Goal: Task Accomplishment & Management: Manage account settings

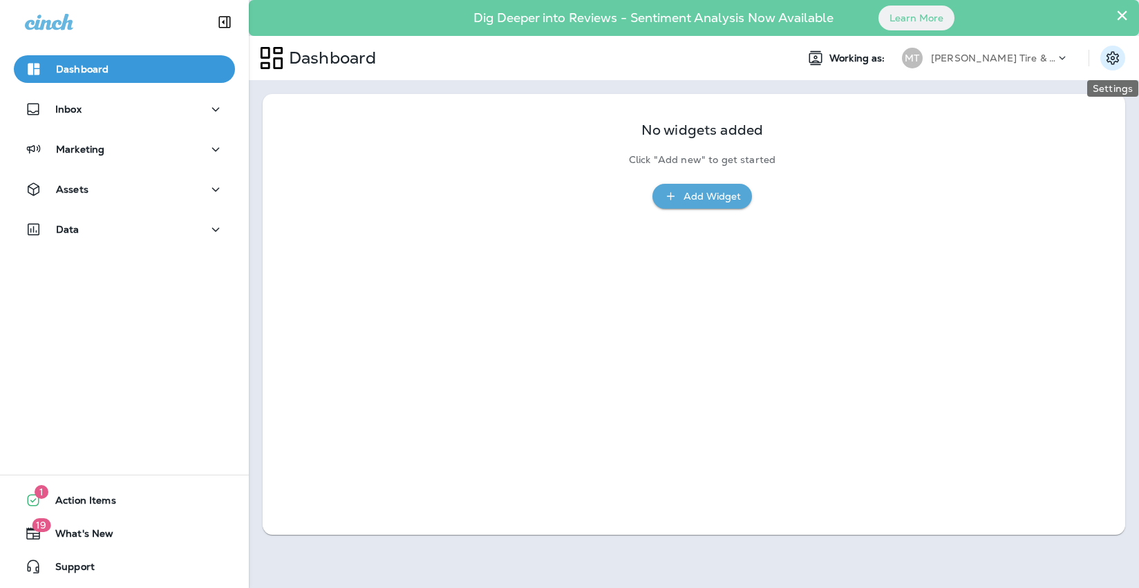
click at [1111, 55] on icon "Settings" at bounding box center [1112, 58] width 17 height 17
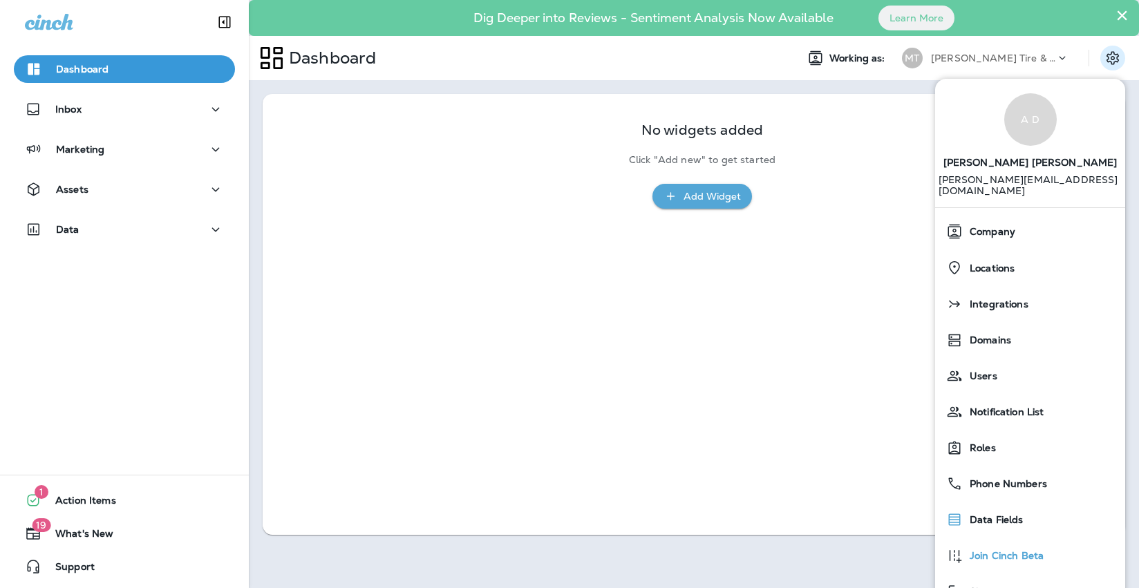
scroll to position [12, 0]
click at [987, 226] on div "Company" at bounding box center [1029, 230] width 179 height 28
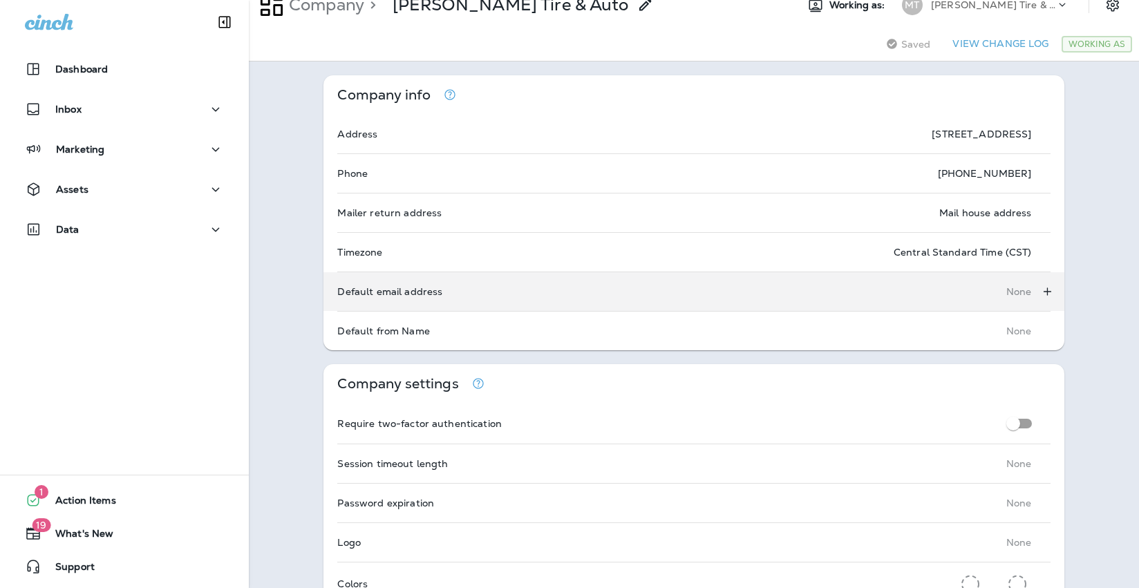
scroll to position [55, 0]
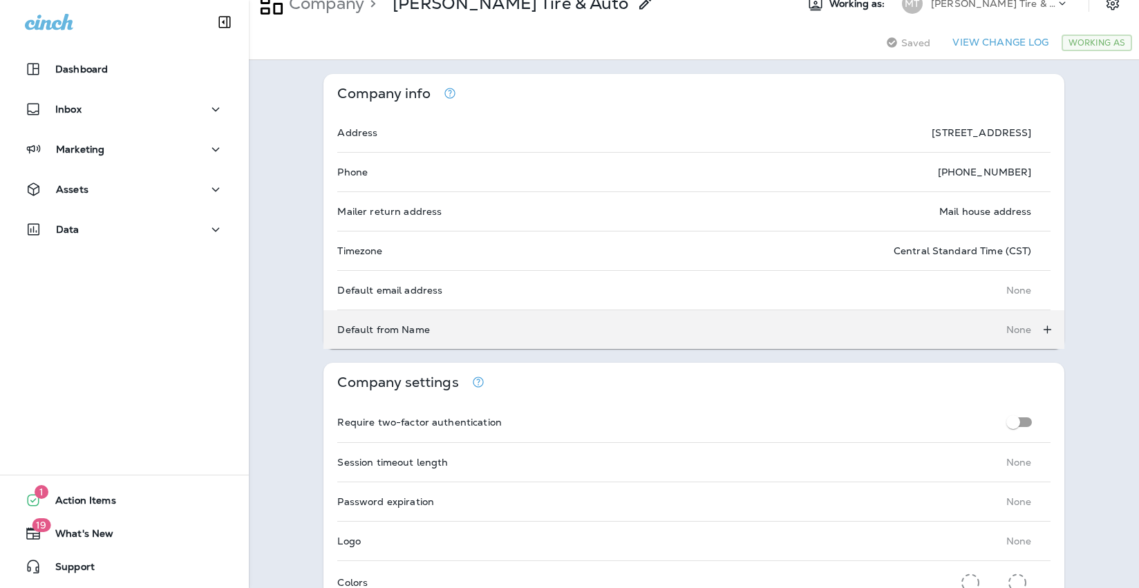
click at [1018, 331] on p "None" at bounding box center [1019, 329] width 26 height 11
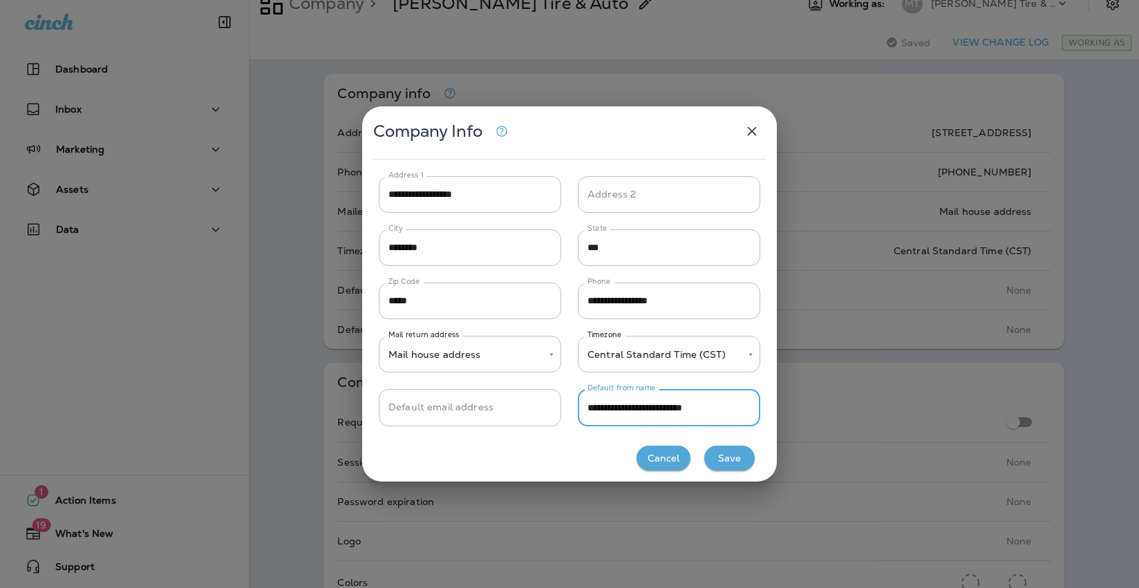
type input "**********"
click at [719, 463] on button "Save" at bounding box center [729, 459] width 50 height 26
type input "*****"
type input "**********"
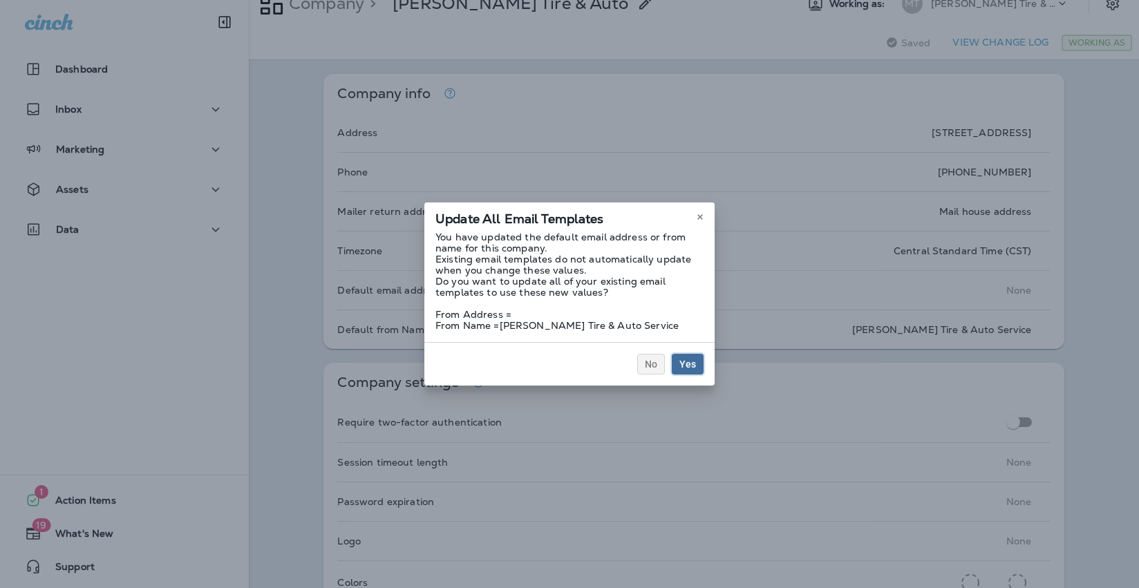
click at [694, 366] on span "Yes" at bounding box center [687, 364] width 17 height 10
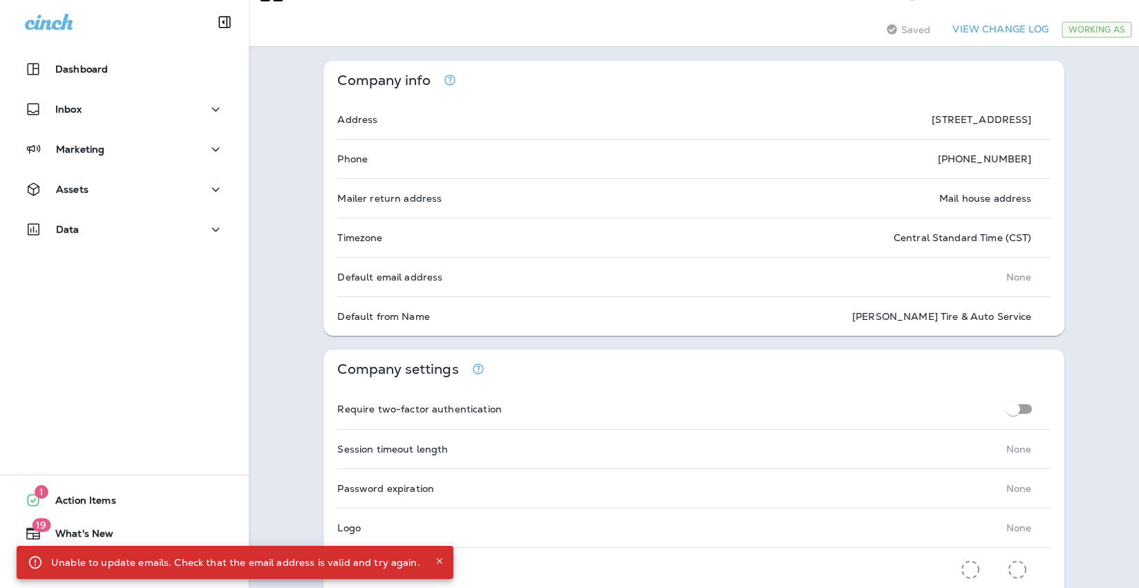
scroll to position [72, 0]
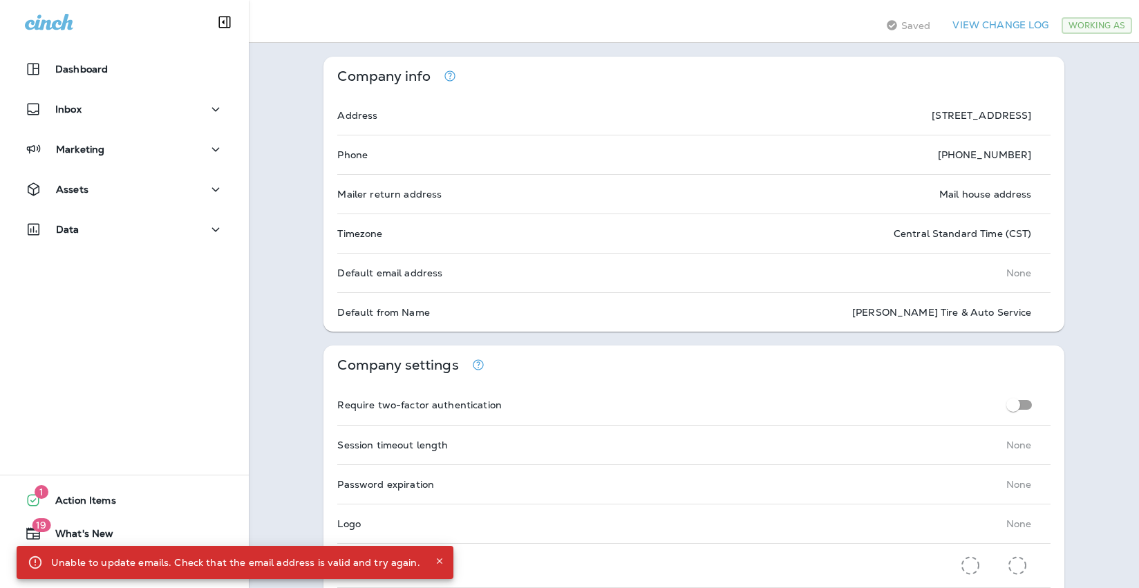
click at [435, 564] on icon "Close" at bounding box center [440, 561] width 10 height 10
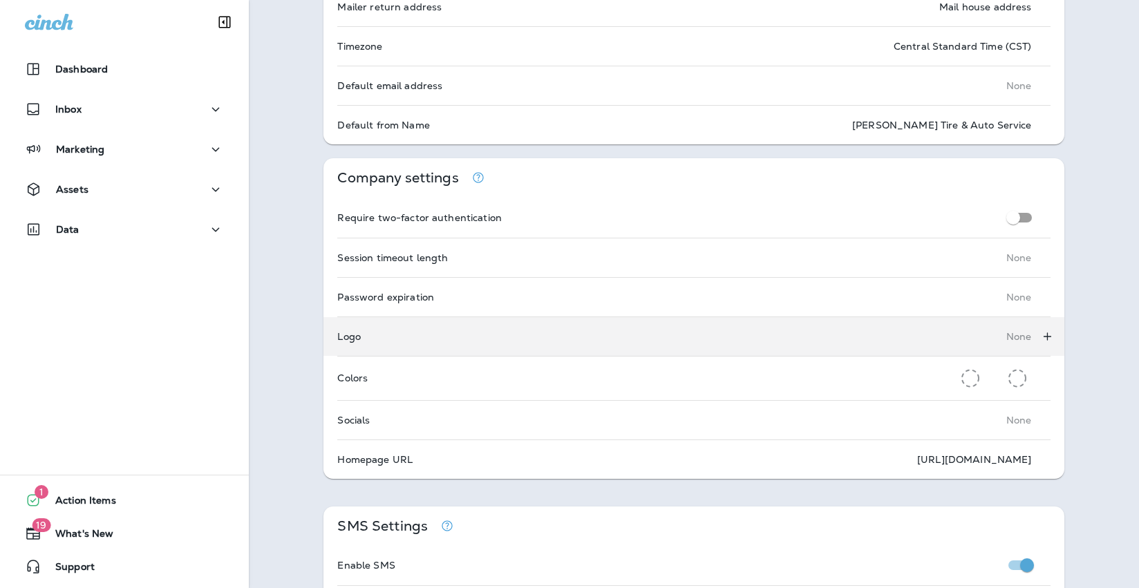
scroll to position [263, 0]
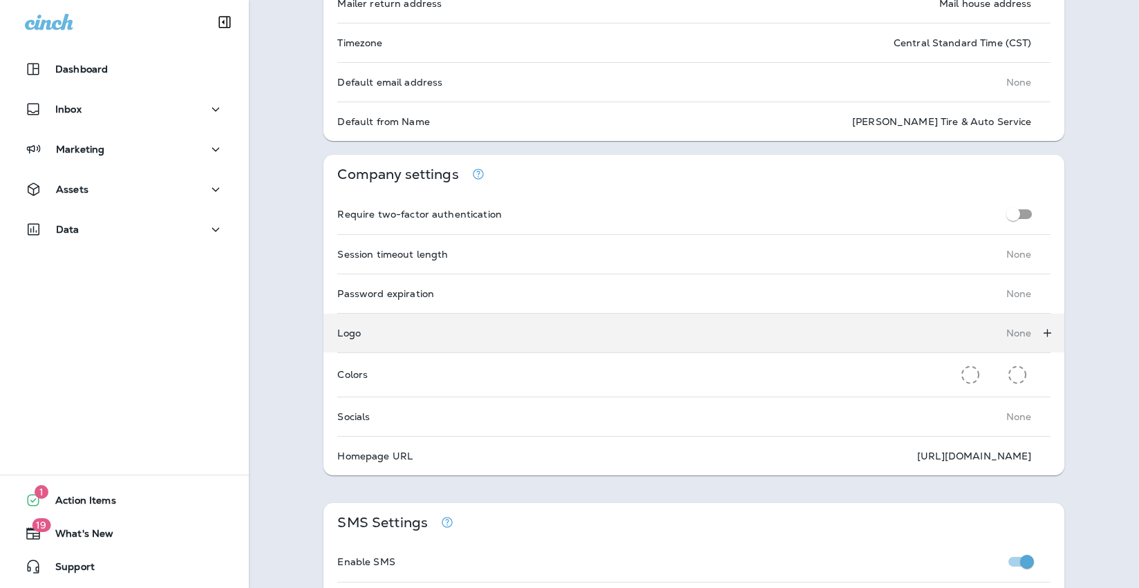
click at [1043, 333] on icon "Add logo" at bounding box center [1047, 333] width 8 height 8
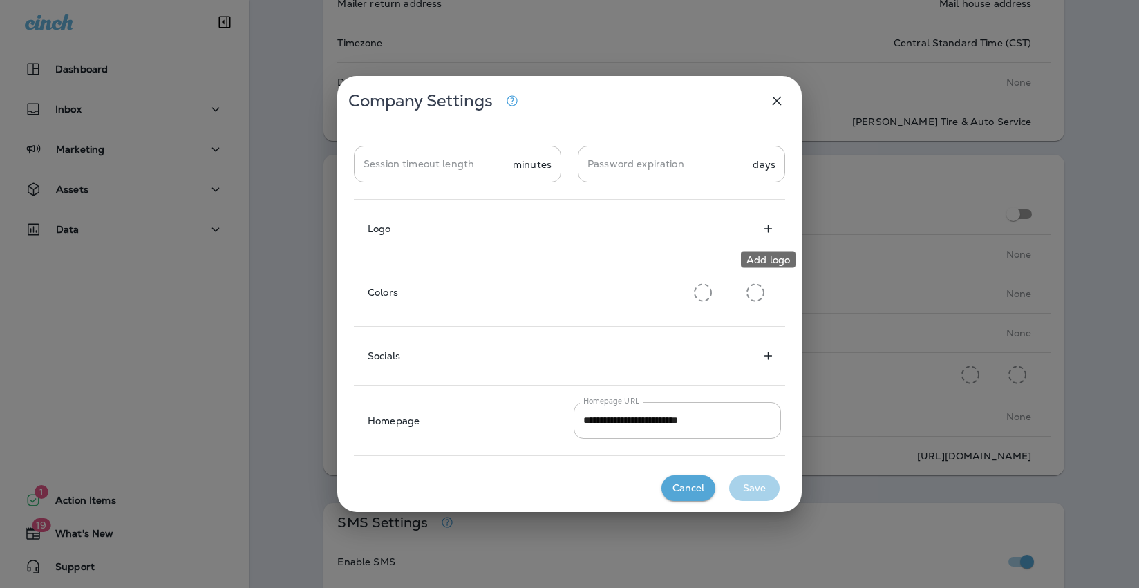
click at [767, 231] on icon "Add logo" at bounding box center [768, 229] width 15 height 14
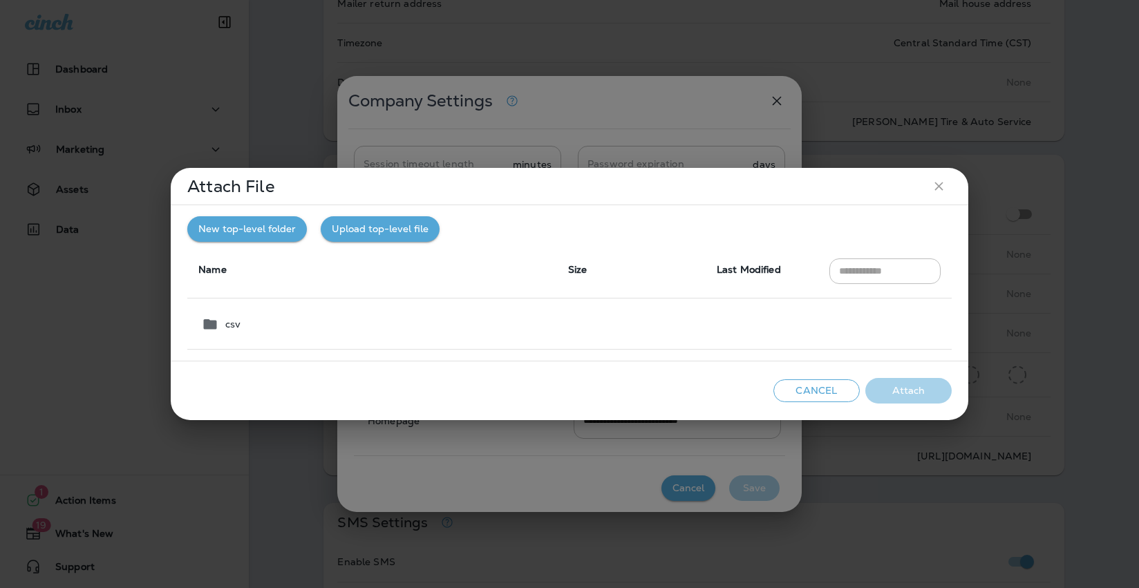
click at [273, 236] on button "New top-level folder" at bounding box center [247, 229] width 120 height 26
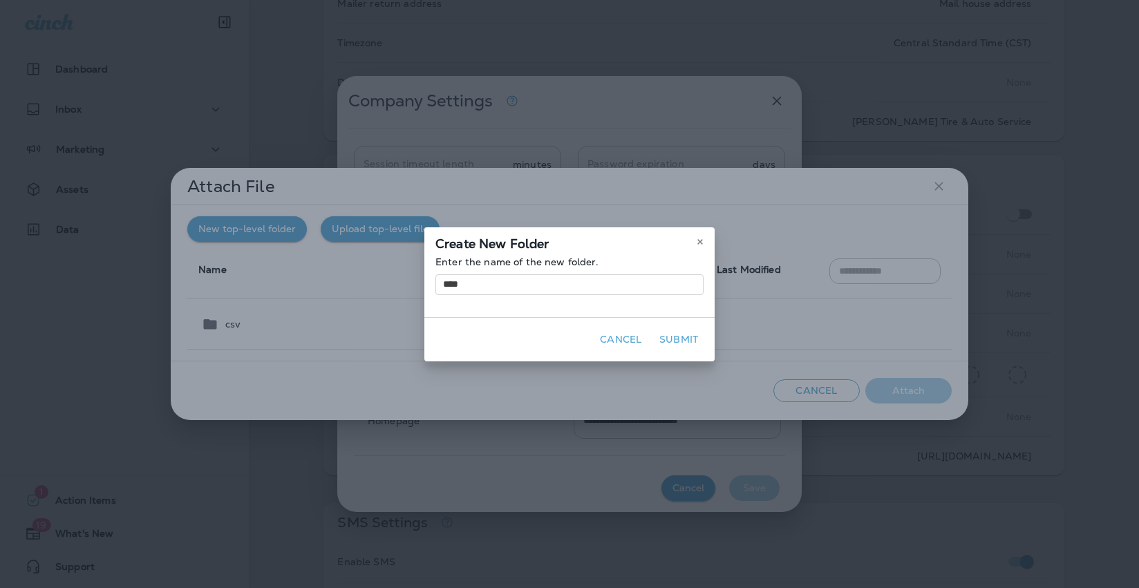
type input "****"
click at [661, 338] on button "Submit" at bounding box center [679, 339] width 50 height 21
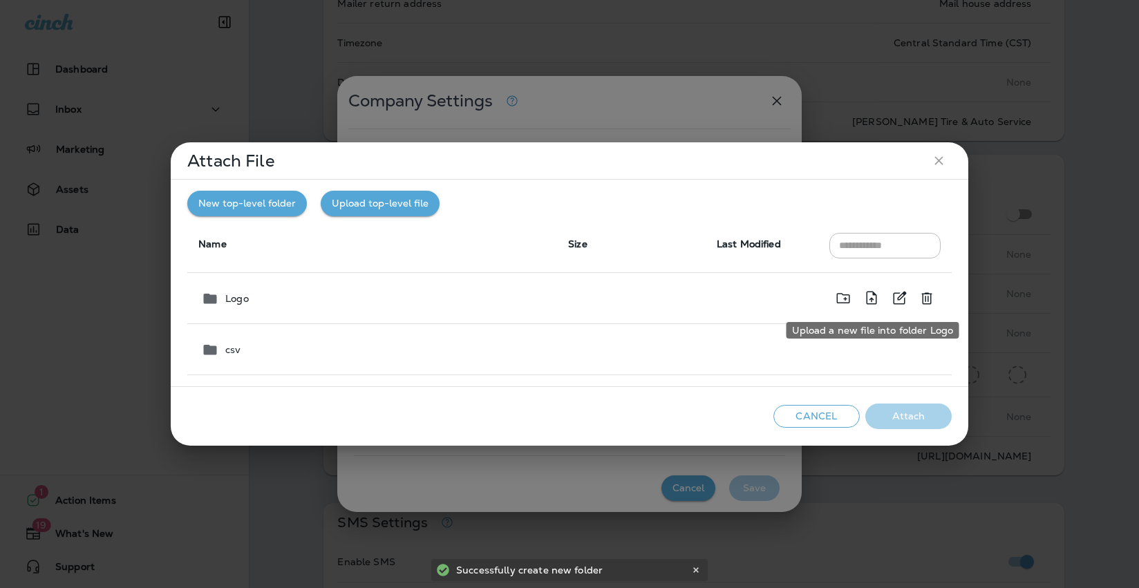
click at [867, 296] on icon "Upload a new file into folder Logo" at bounding box center [871, 297] width 17 height 17
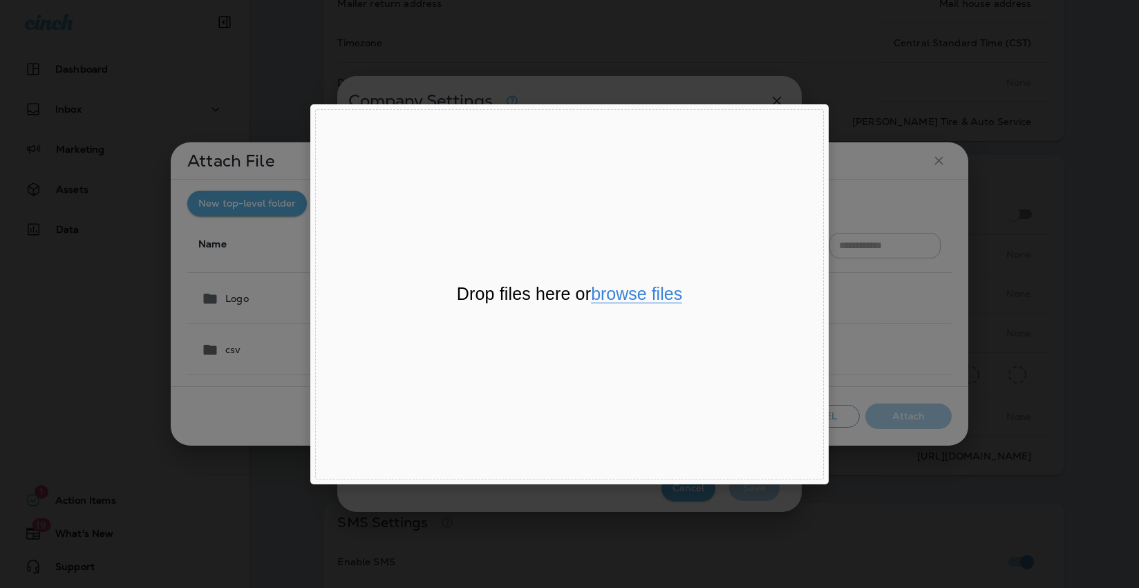
click at [614, 296] on button "browse files" at bounding box center [636, 294] width 91 height 18
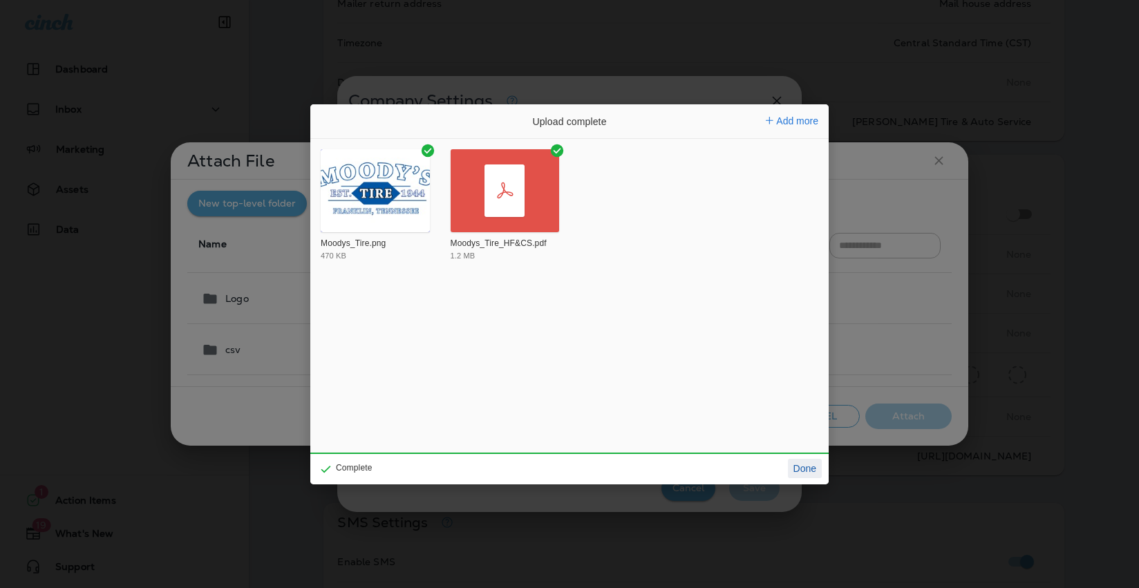
click at [810, 468] on button "Done" at bounding box center [805, 468] width 34 height 19
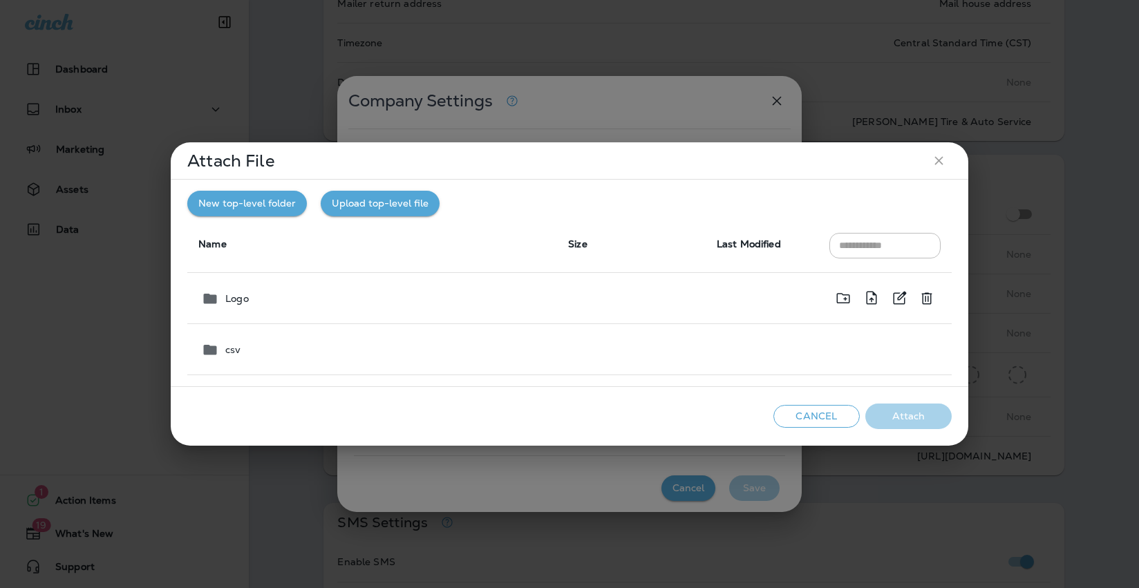
click at [553, 305] on td "Logo" at bounding box center [372, 298] width 370 height 51
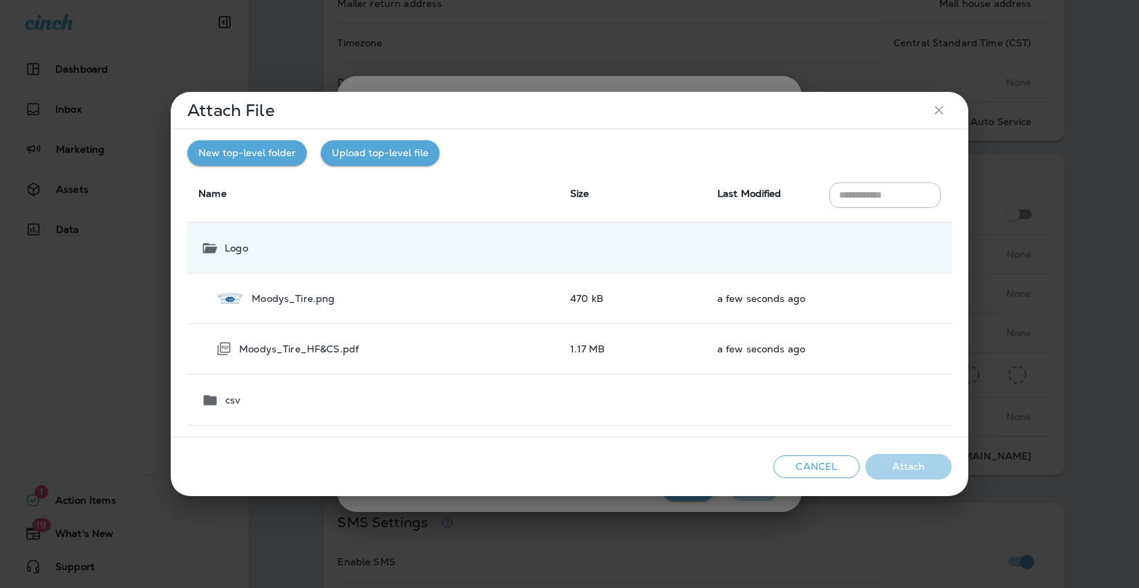
click at [940, 111] on icon "close" at bounding box center [938, 110] width 8 height 8
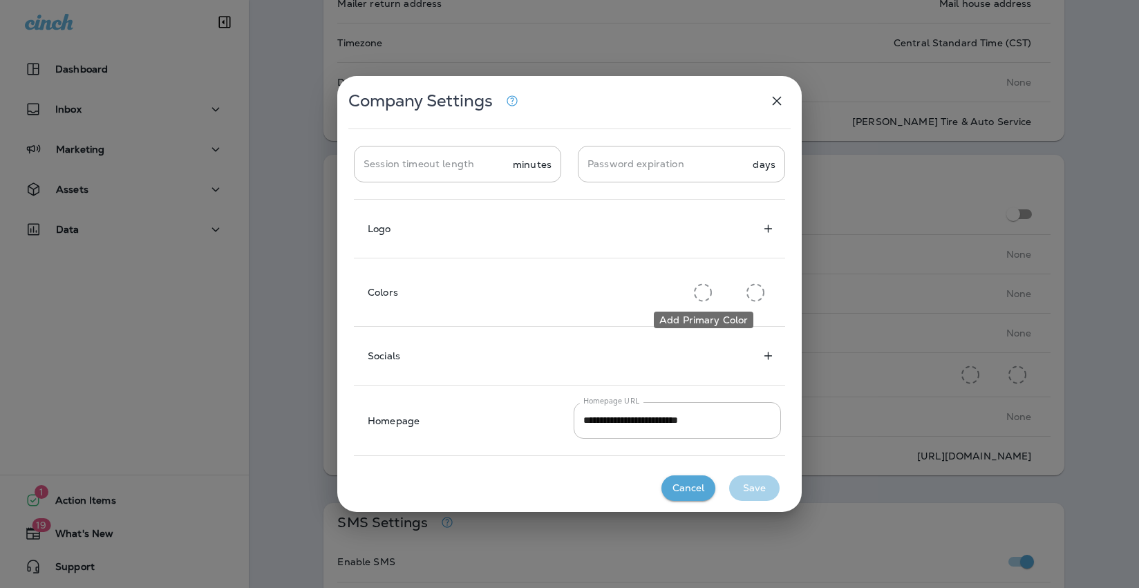
click at [707, 294] on icon "Add Primary Color" at bounding box center [703, 292] width 18 height 19
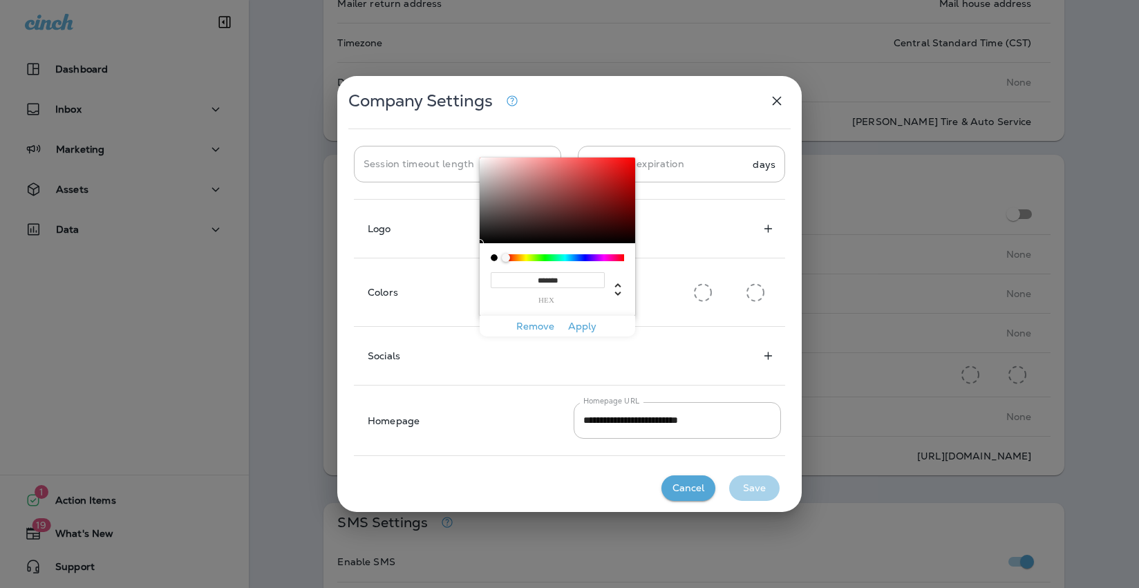
click at [564, 279] on input "*******" at bounding box center [548, 280] width 114 height 16
paste input
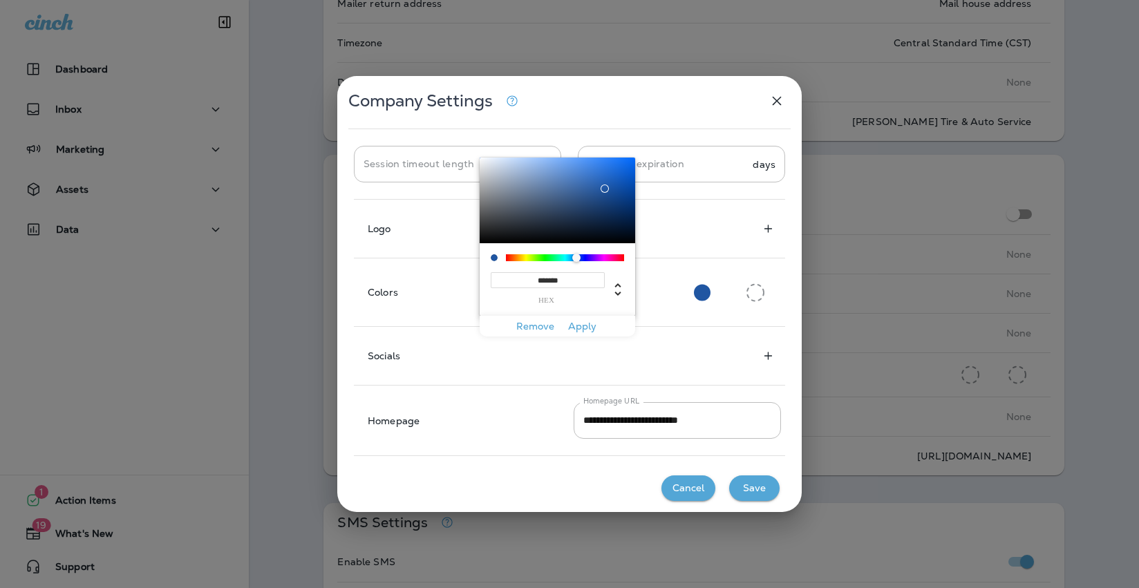
type input "*******"
click at [584, 328] on button "Apply" at bounding box center [582, 326] width 44 height 21
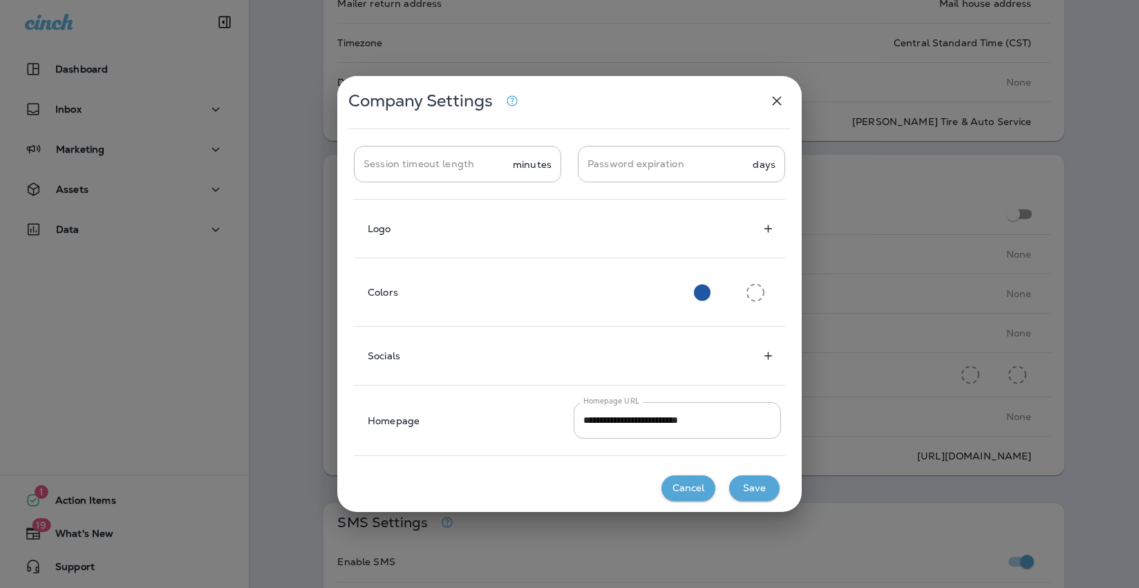
click at [766, 287] on div at bounding box center [763, 292] width 35 height 35
click at [757, 292] on icon "Add Primary Color" at bounding box center [755, 292] width 18 height 19
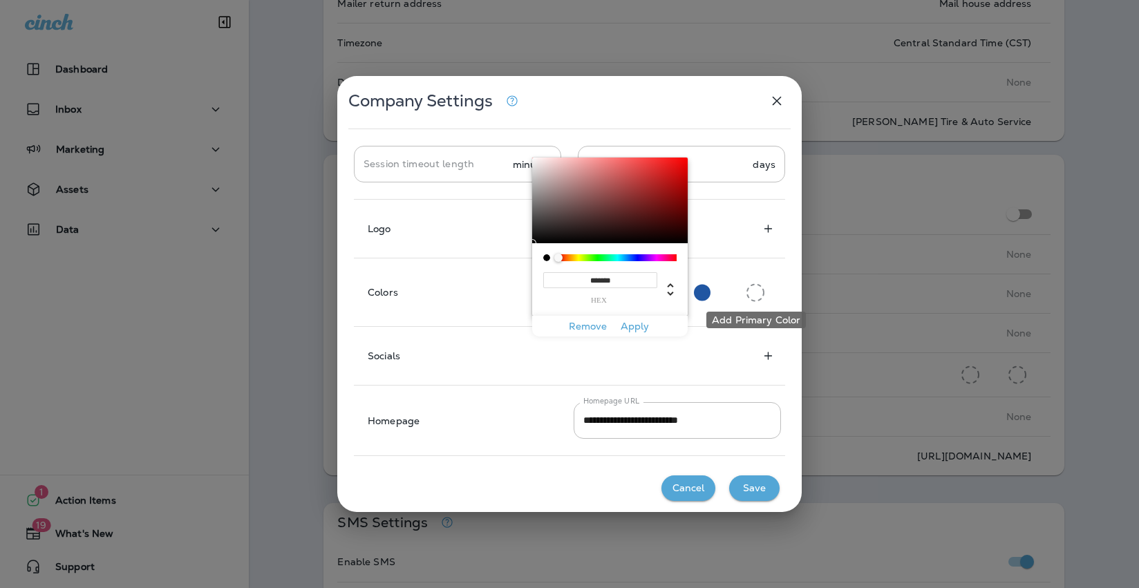
click at [756, 292] on icon "Add Primary Color" at bounding box center [755, 292] width 18 height 19
click at [623, 282] on input "*******" at bounding box center [600, 280] width 114 height 16
paste input
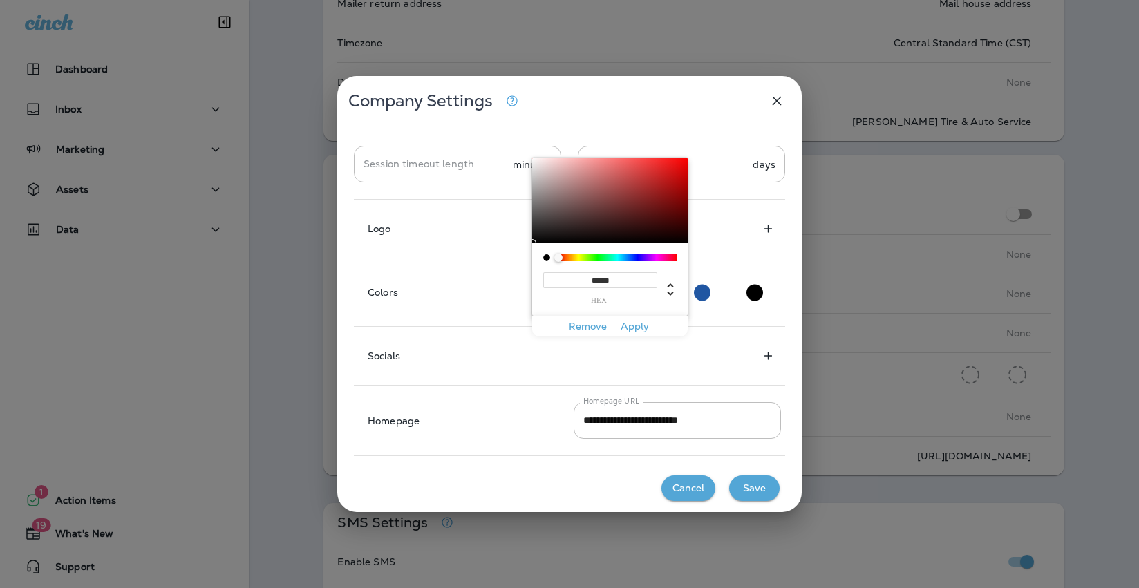
type input "*******"
click at [631, 323] on button "Apply" at bounding box center [634, 326] width 44 height 21
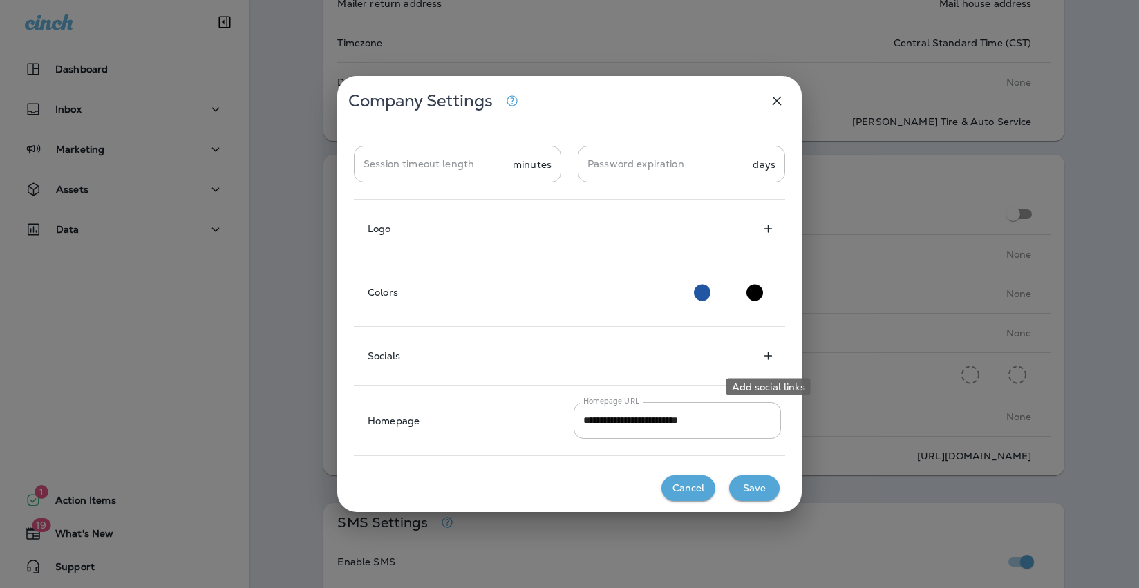
click at [767, 354] on icon "Add social links" at bounding box center [768, 356] width 15 height 14
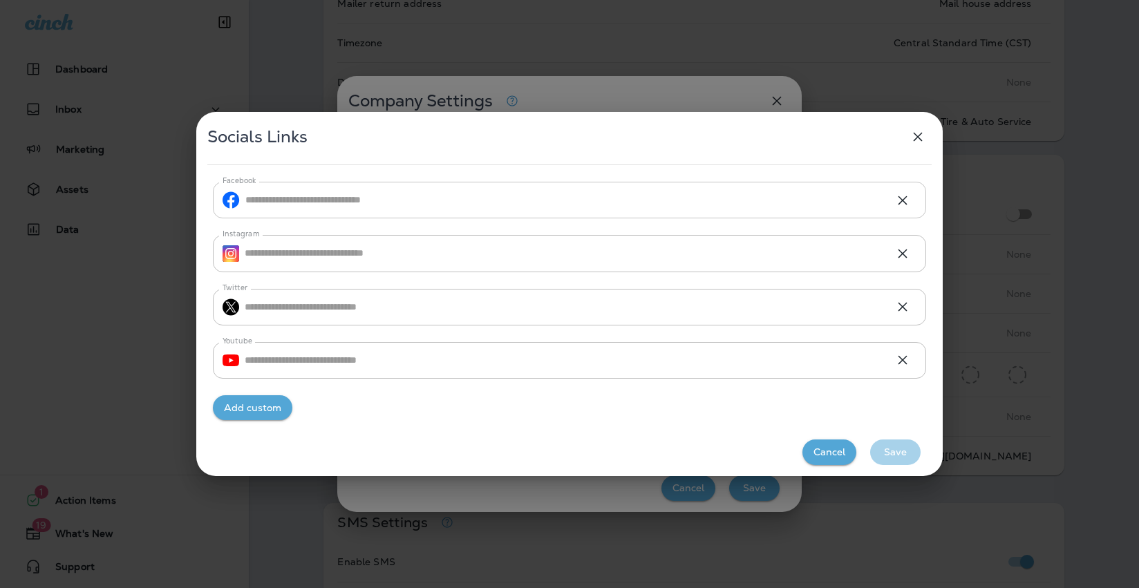
click at [492, 207] on input "Facebook" at bounding box center [564, 200] width 638 height 37
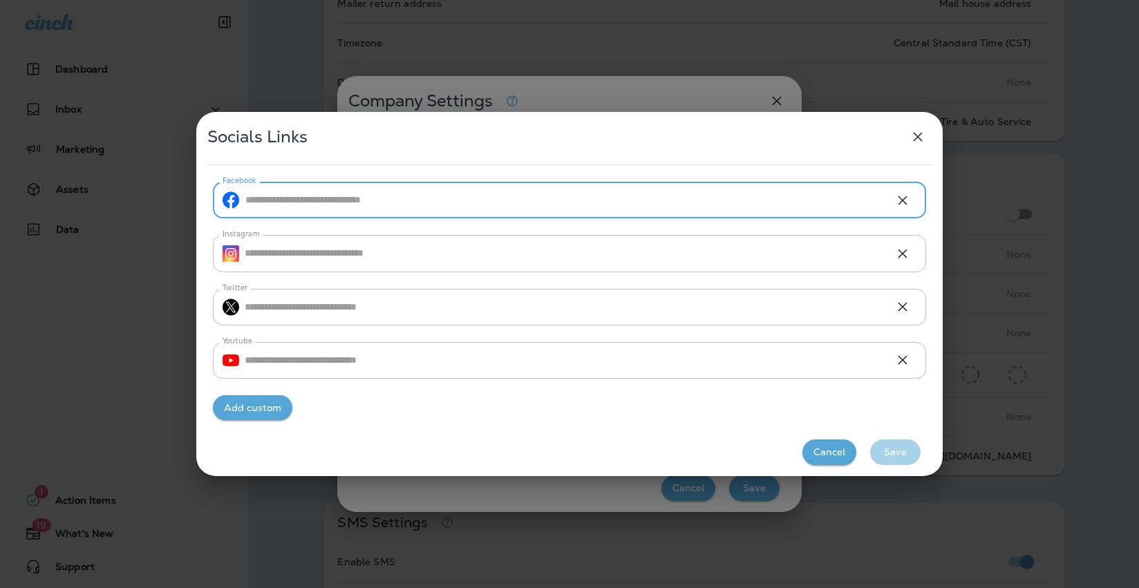
paste input "**********"
type input "**********"
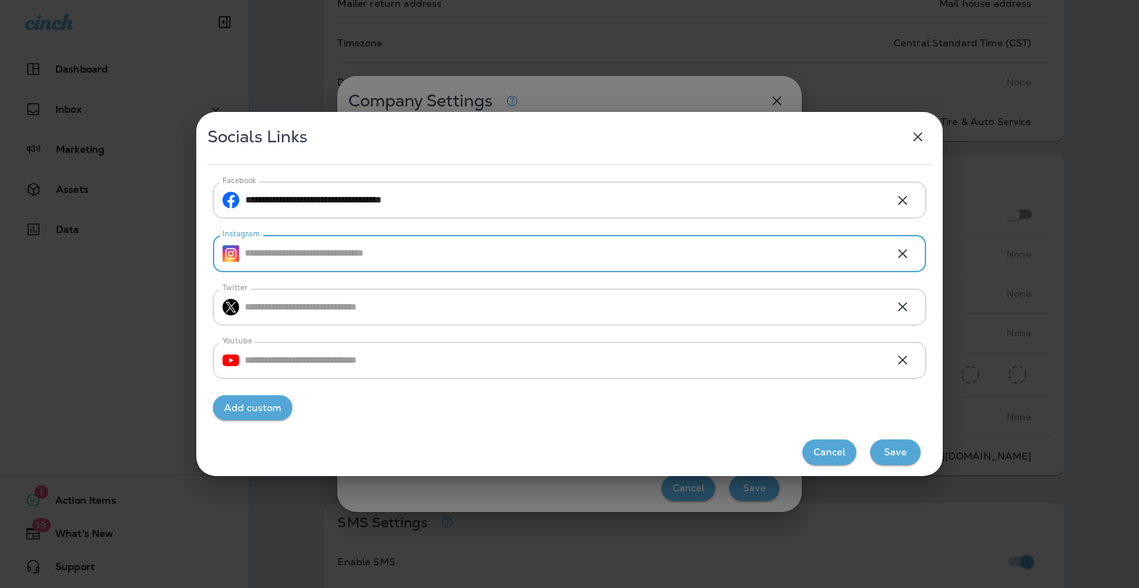
click at [437, 253] on input "Instagram" at bounding box center [564, 253] width 638 height 37
paste input "**********"
type input "**********"
click at [891, 445] on button "Save" at bounding box center [895, 452] width 50 height 26
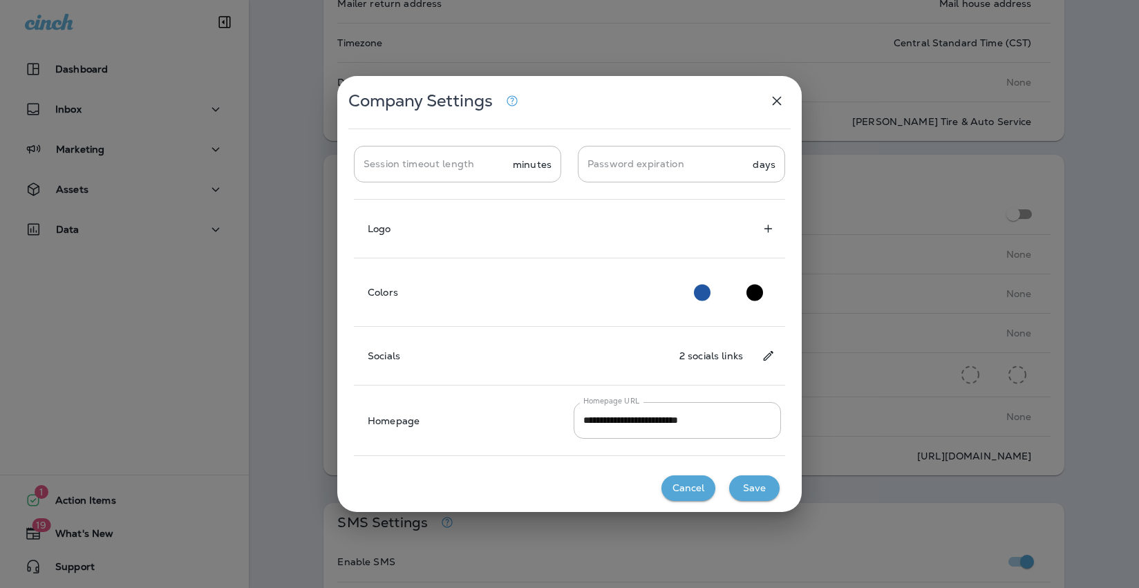
click at [755, 485] on button "Save" at bounding box center [754, 488] width 50 height 26
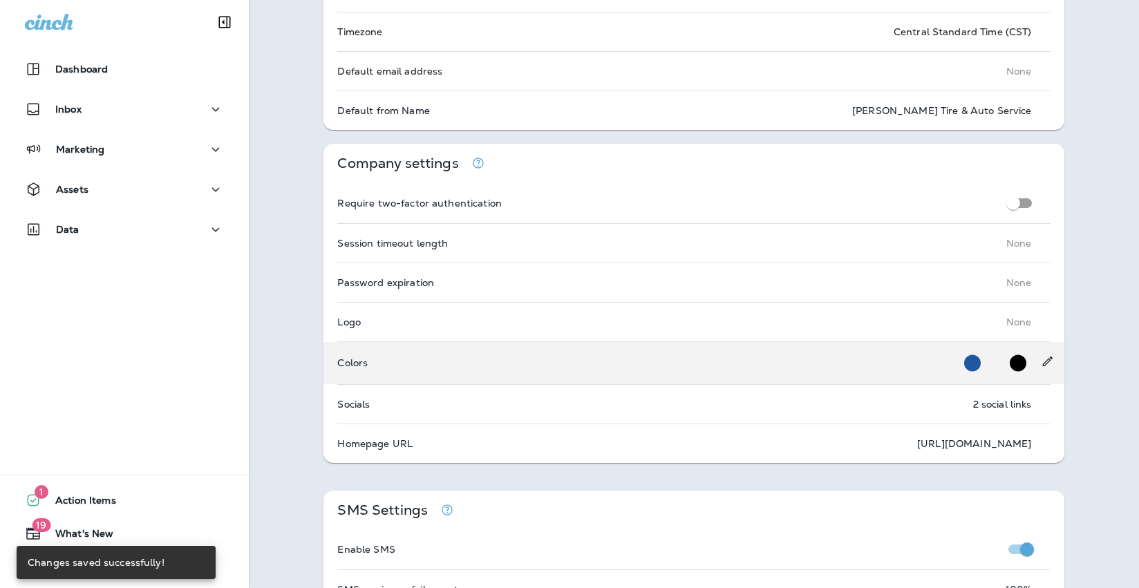
scroll to position [278, 0]
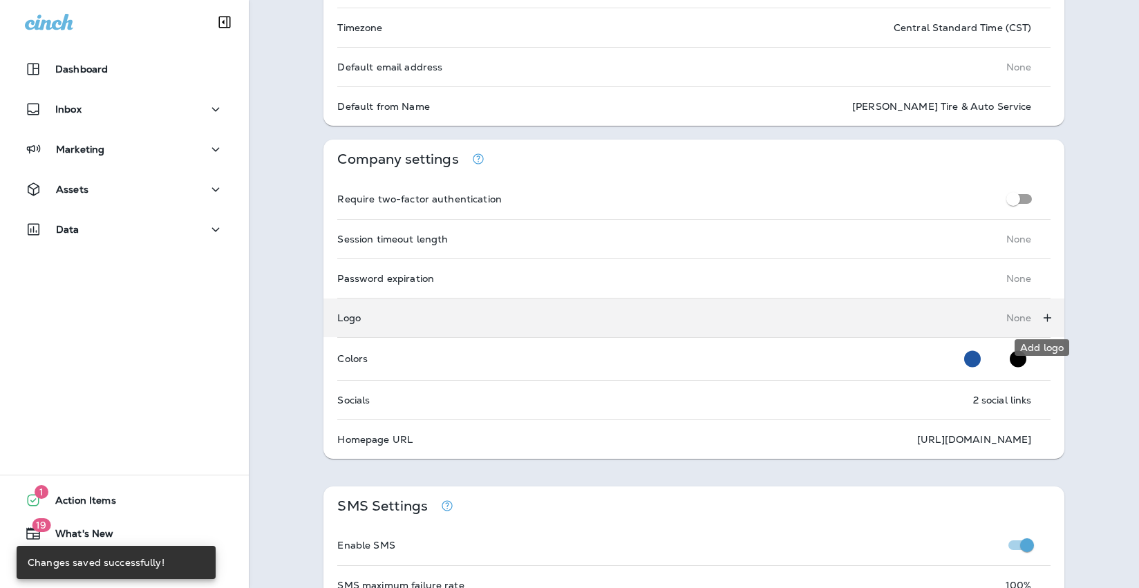
click at [1043, 316] on icon "Add logo" at bounding box center [1047, 318] width 8 height 8
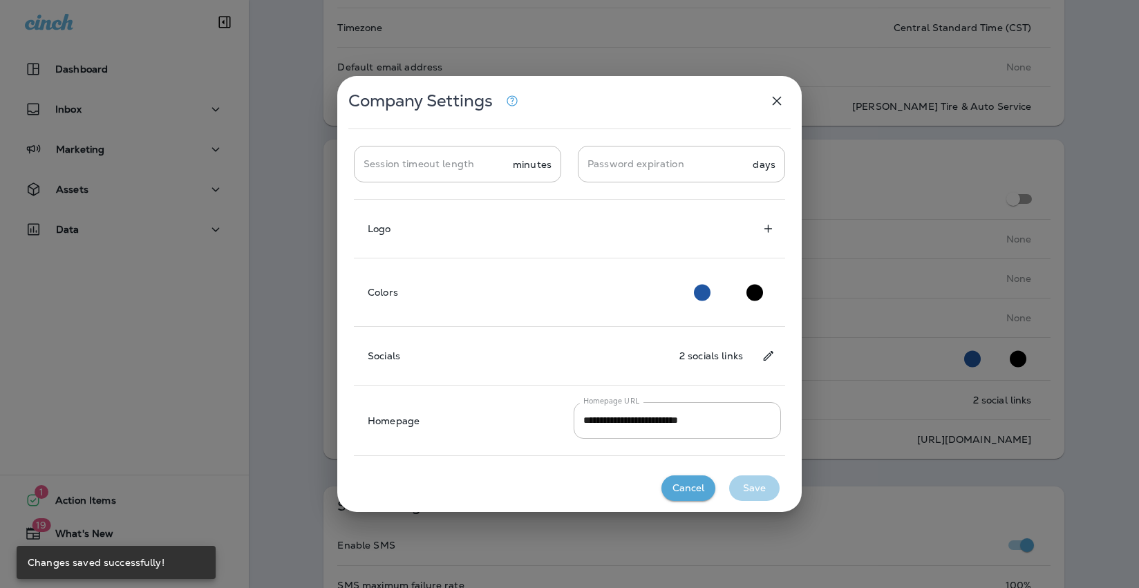
click at [768, 228] on icon "Add logo" at bounding box center [768, 229] width 8 height 8
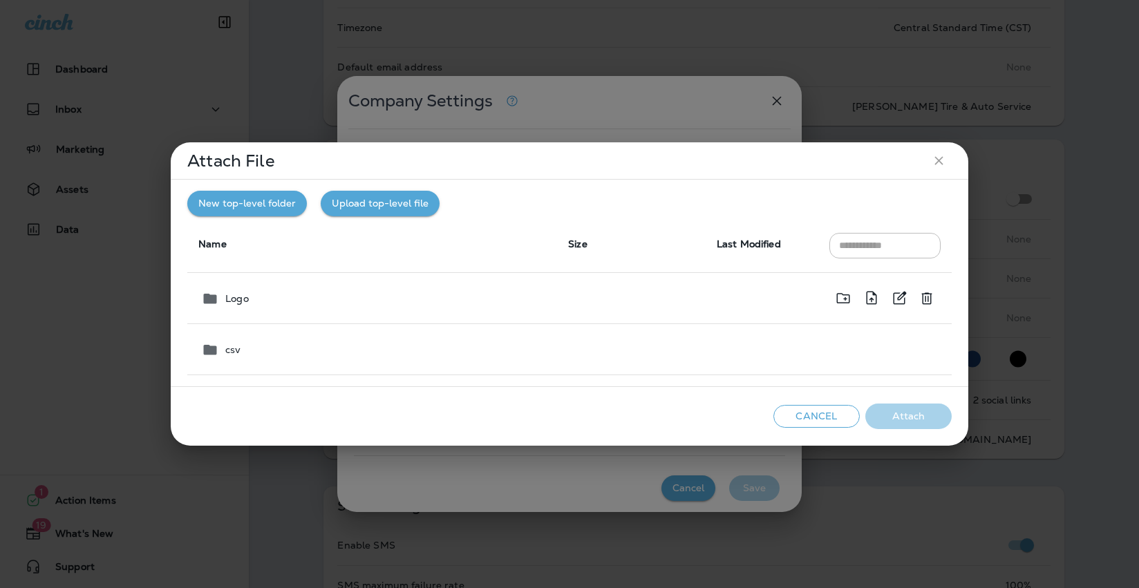
click at [310, 296] on div "Logo" at bounding box center [373, 298] width 345 height 17
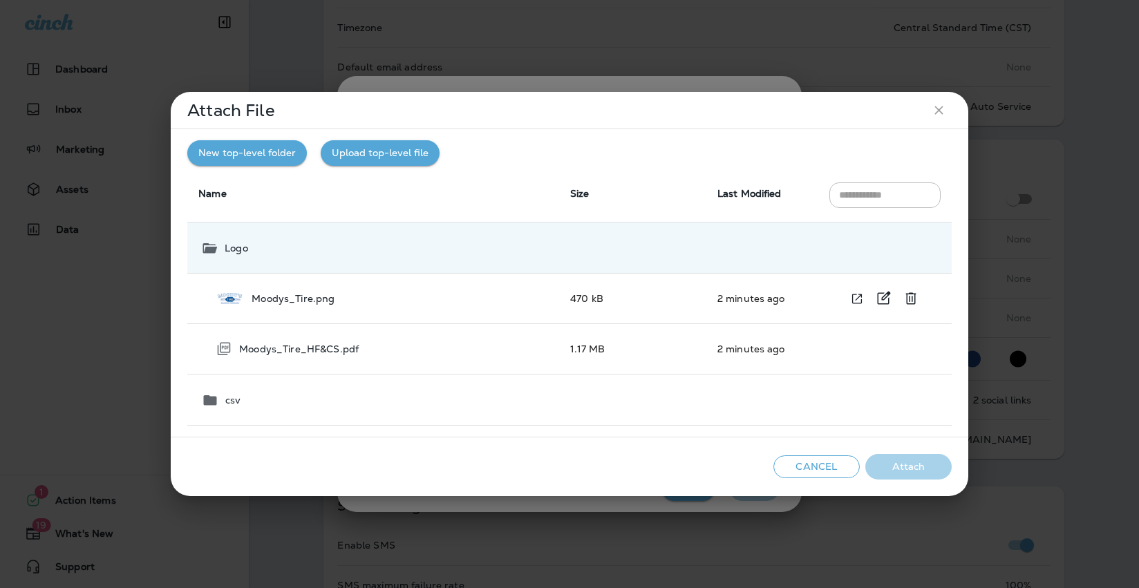
click at [266, 306] on div "Moodys_Tire.png" at bounding box center [381, 298] width 333 height 17
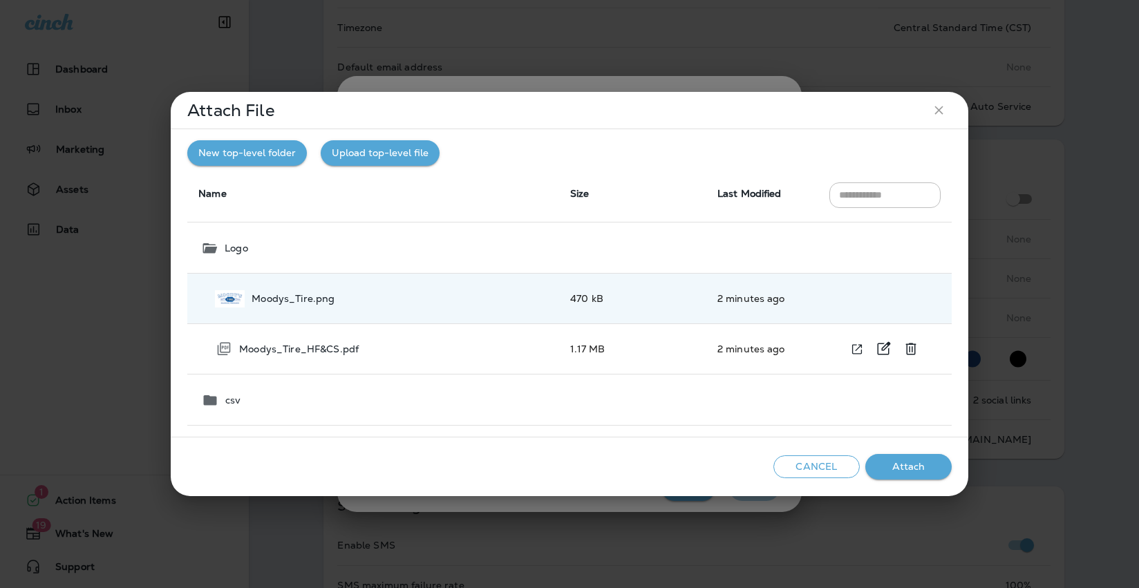
click at [336, 348] on p "Moodys_Tire_HF&CS.pdf" at bounding box center [299, 348] width 120 height 11
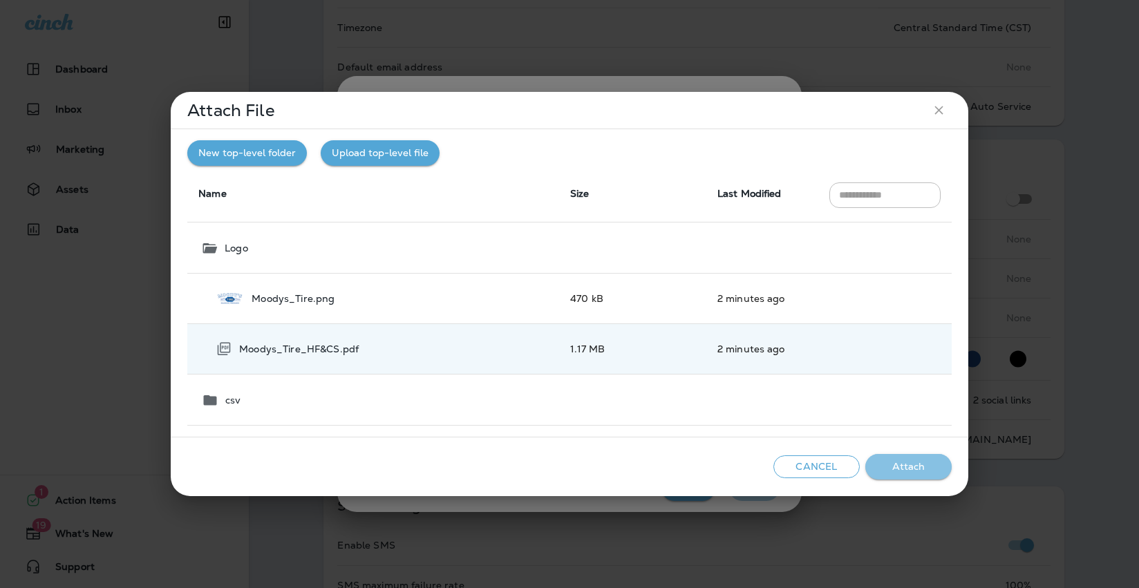
click at [882, 462] on button "Attach" at bounding box center [908, 467] width 86 height 26
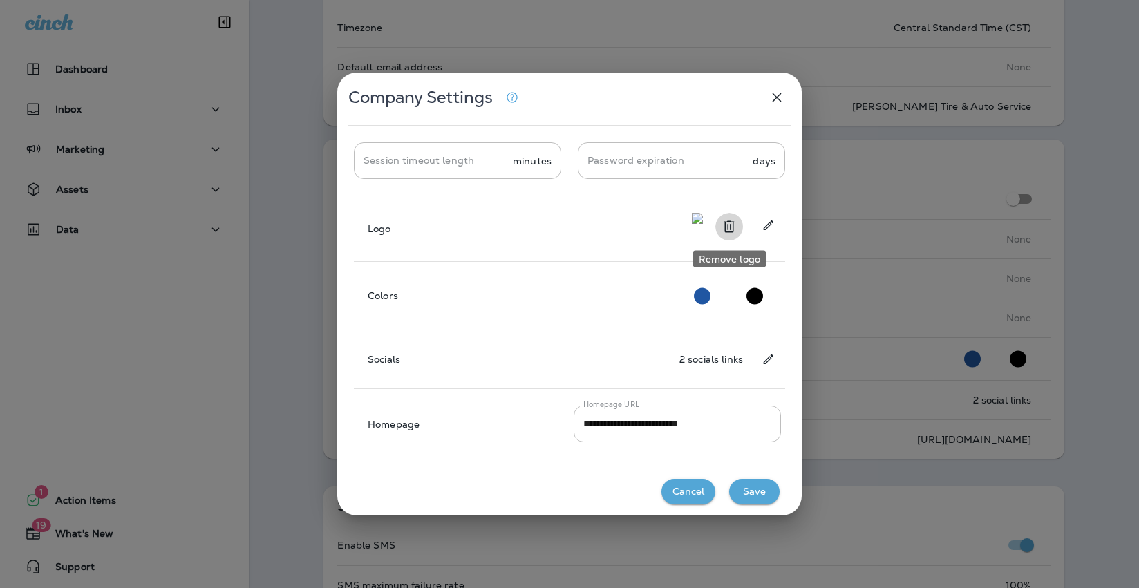
click at [731, 227] on icon "Remove logo" at bounding box center [729, 226] width 17 height 17
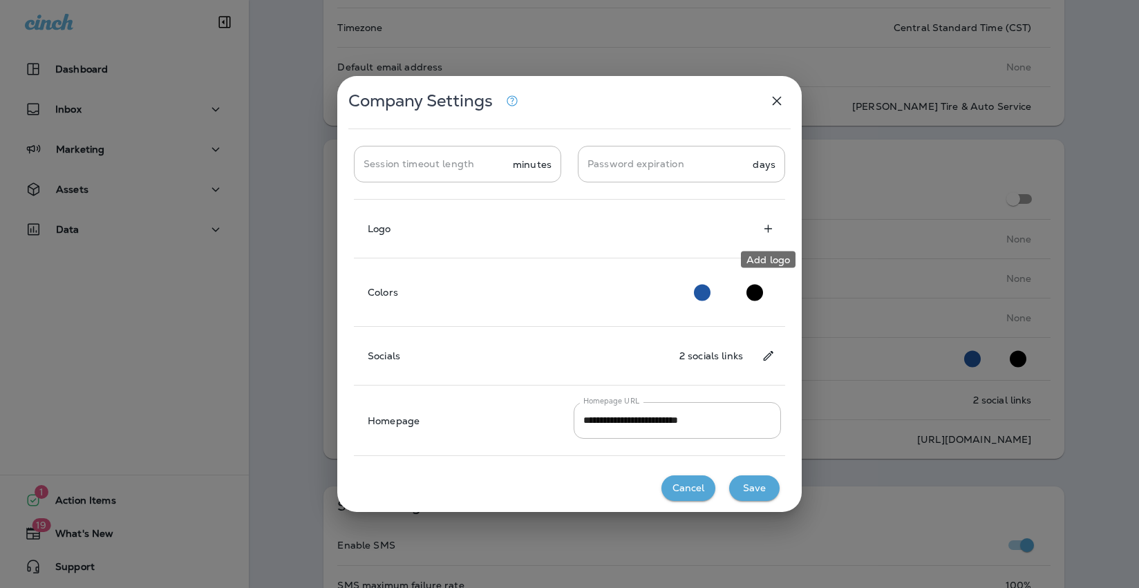
click at [768, 229] on icon "Add logo" at bounding box center [768, 229] width 8 height 8
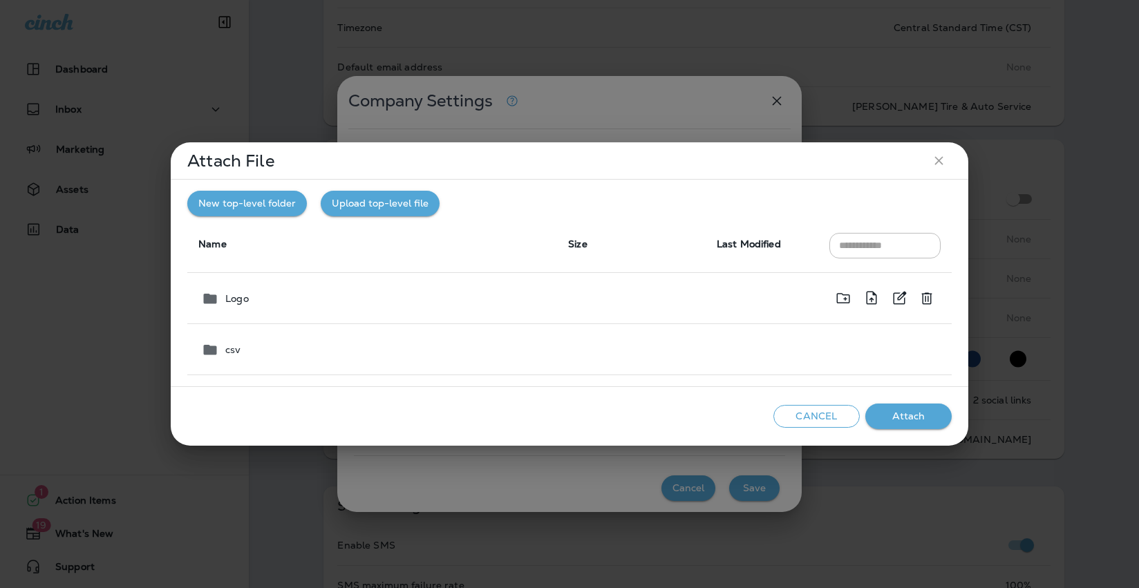
click at [620, 311] on td at bounding box center [631, 298] width 149 height 51
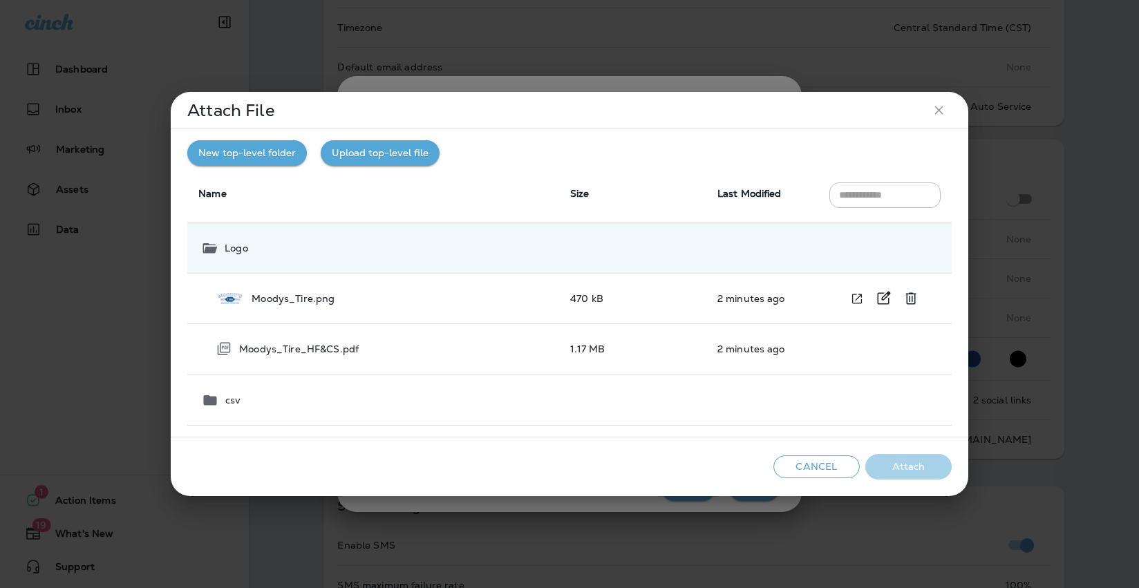
click at [619, 310] on td "470 kB" at bounding box center [632, 299] width 147 height 50
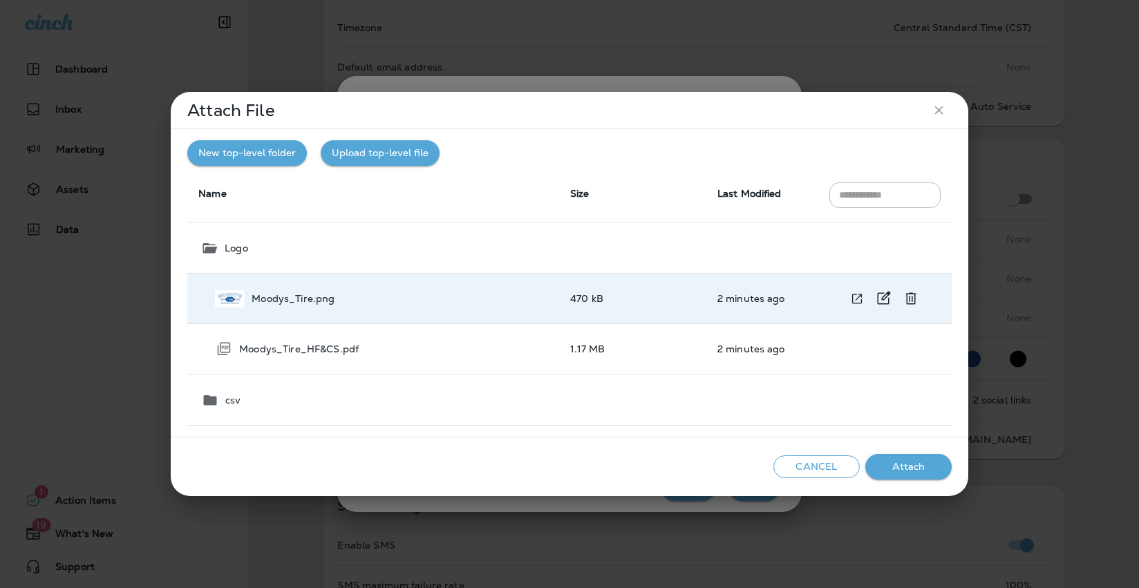
click at [281, 299] on p "Moodys_Tire.png" at bounding box center [292, 298] width 83 height 11
click at [904, 462] on button "Attach" at bounding box center [908, 467] width 86 height 26
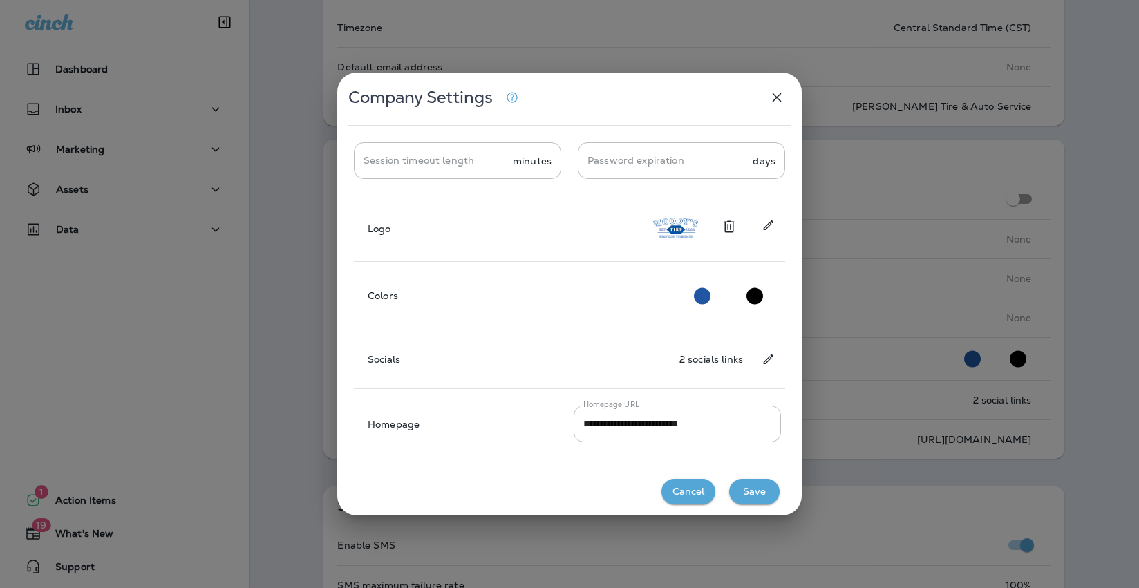
click at [760, 495] on button "Save" at bounding box center [754, 492] width 50 height 26
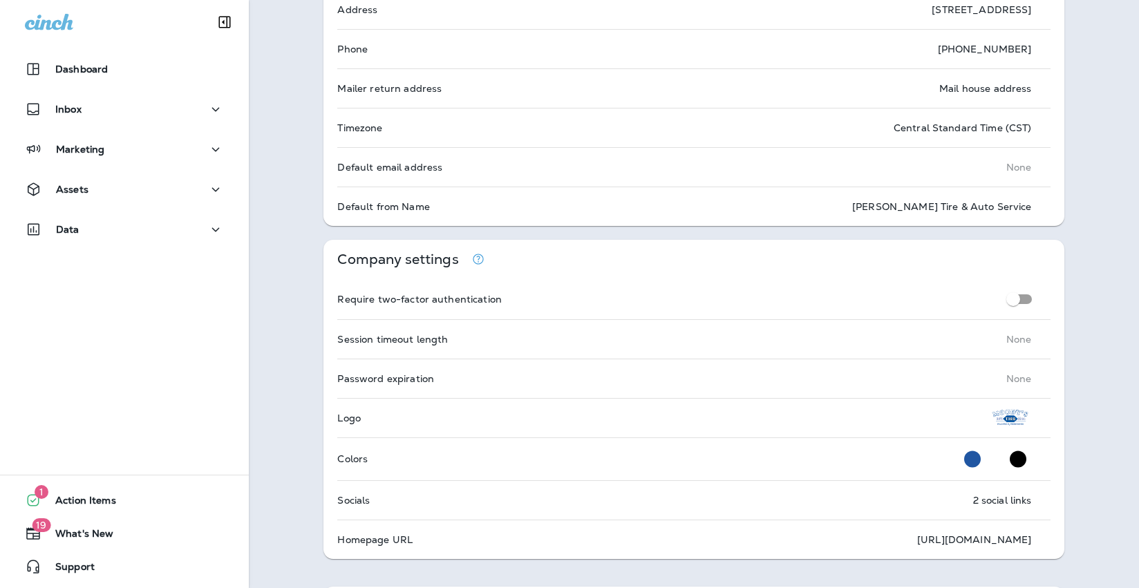
scroll to position [0, 0]
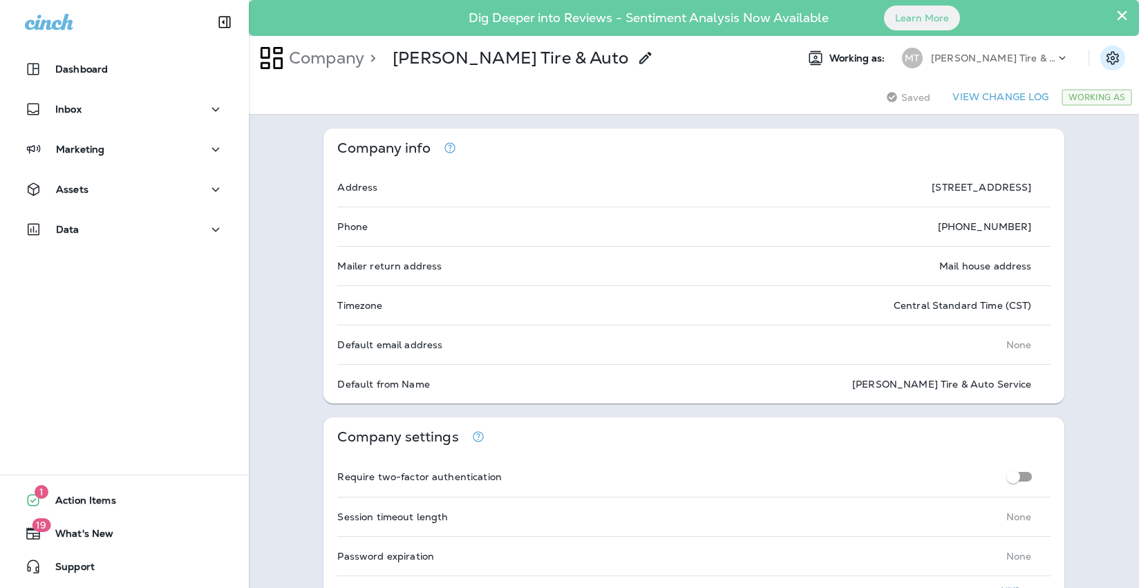
click at [1106, 59] on icon "Settings" at bounding box center [1112, 57] width 12 height 13
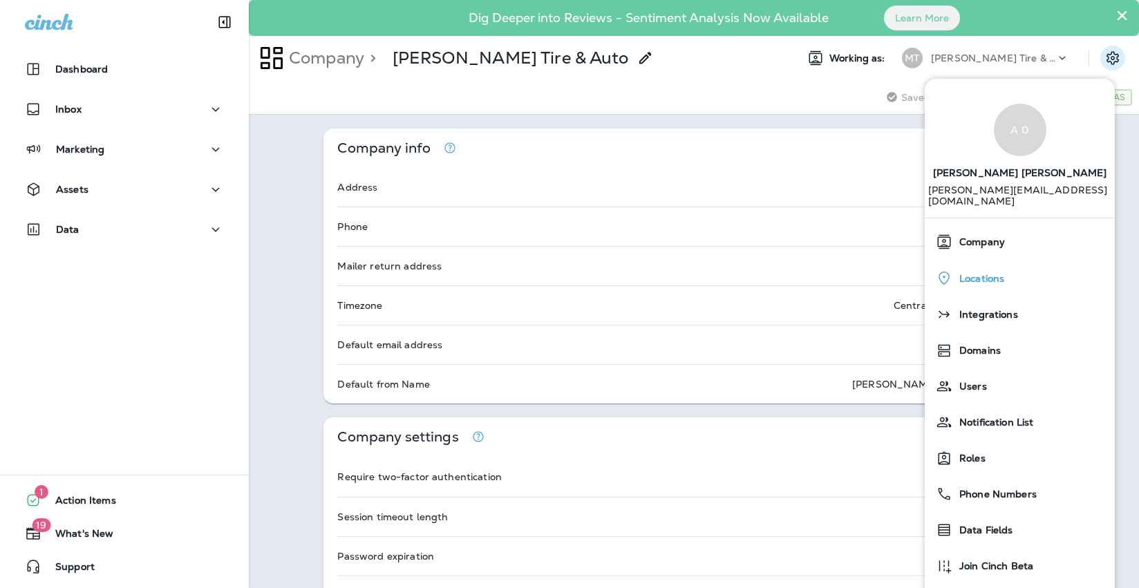
click at [1029, 264] on div "Locations" at bounding box center [1019, 278] width 179 height 28
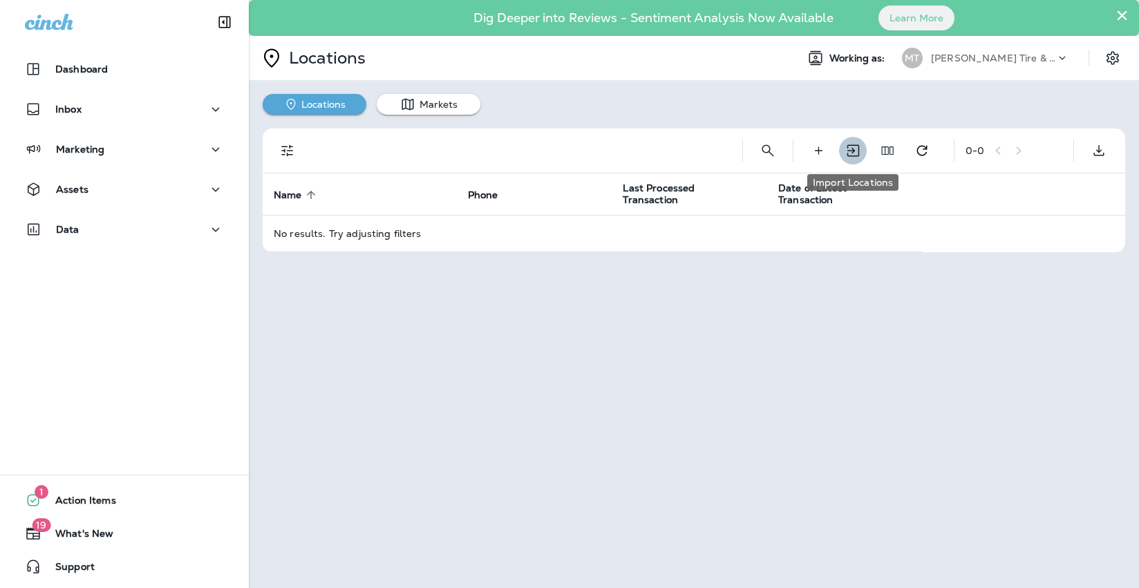
click at [854, 153] on icon "Import Locations" at bounding box center [852, 150] width 17 height 17
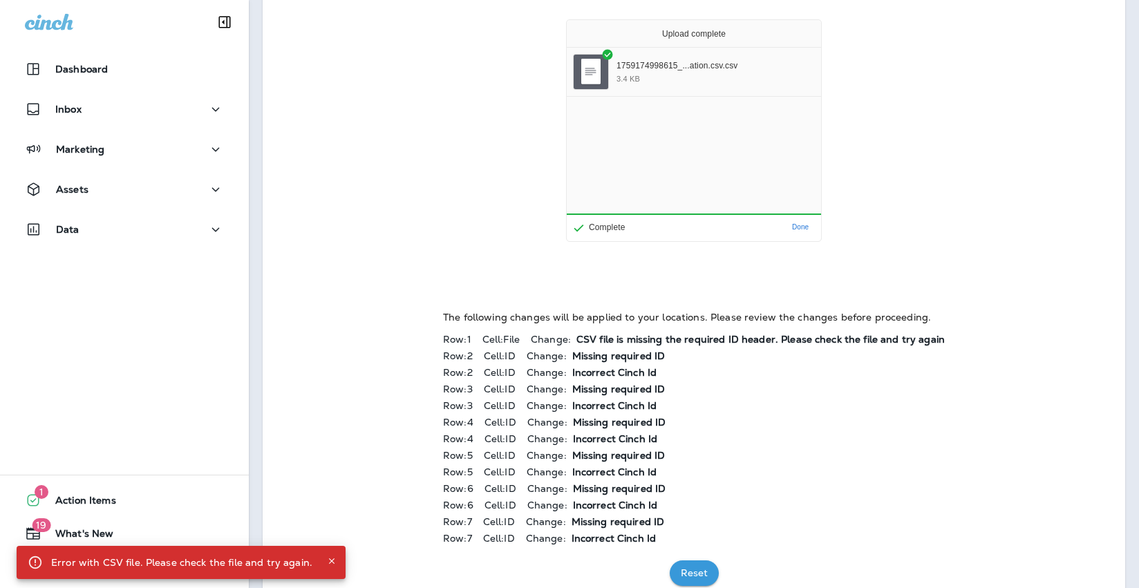
scroll to position [146, 0]
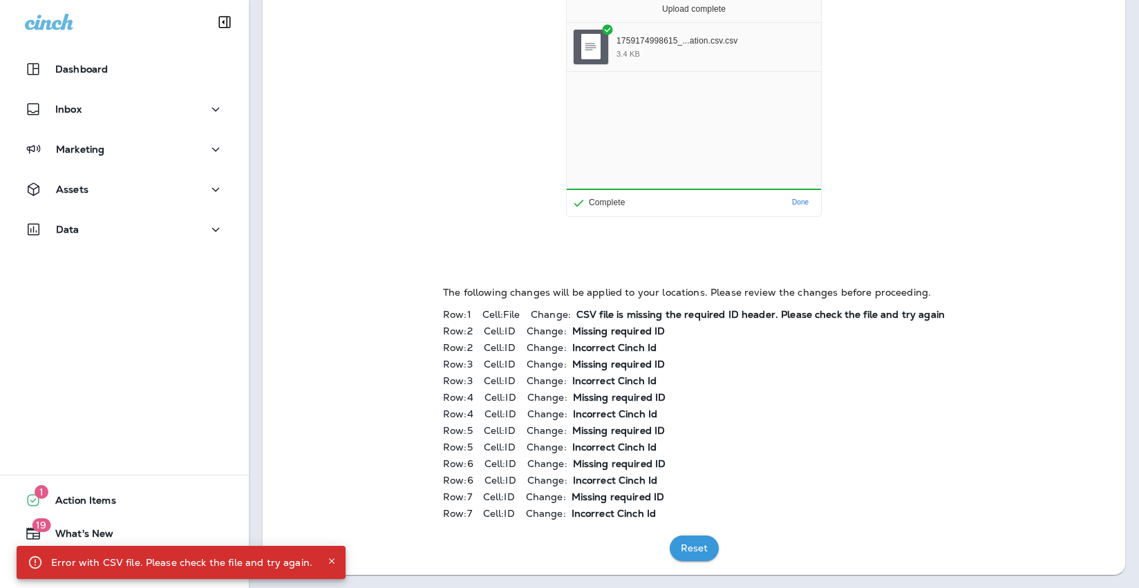
click at [685, 549] on button "Reset" at bounding box center [694, 548] width 49 height 26
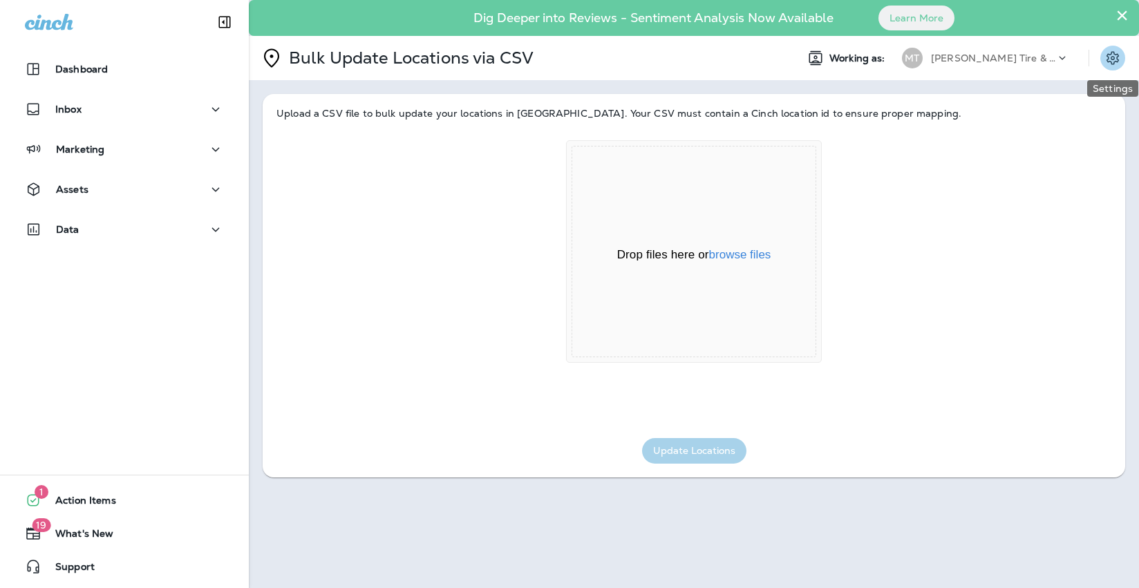
click at [1110, 59] on icon "Settings" at bounding box center [1112, 58] width 17 height 17
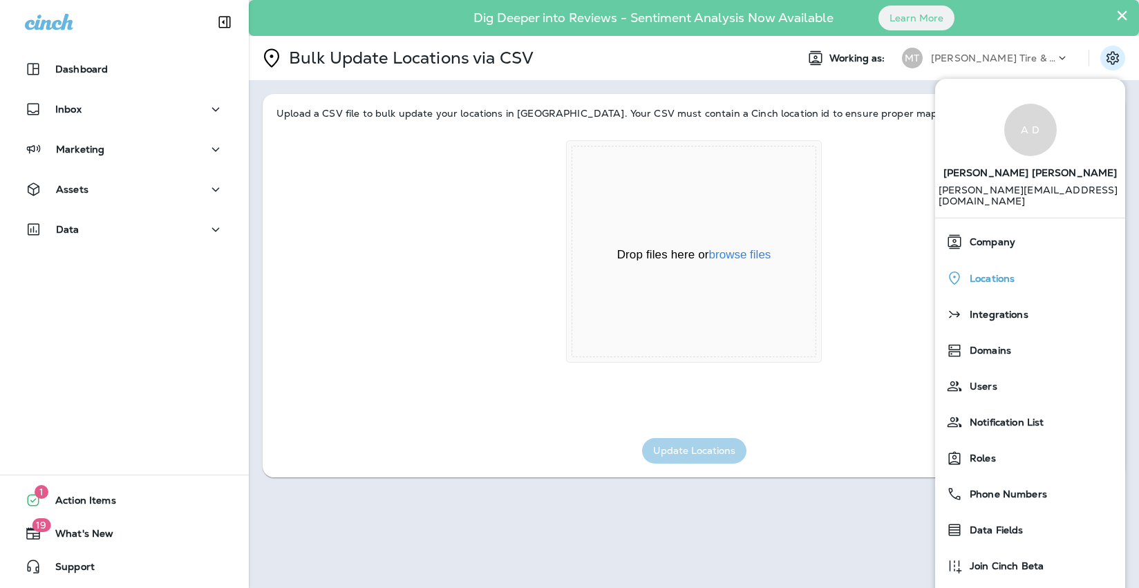
click at [1036, 264] on div "Locations" at bounding box center [1029, 278] width 179 height 28
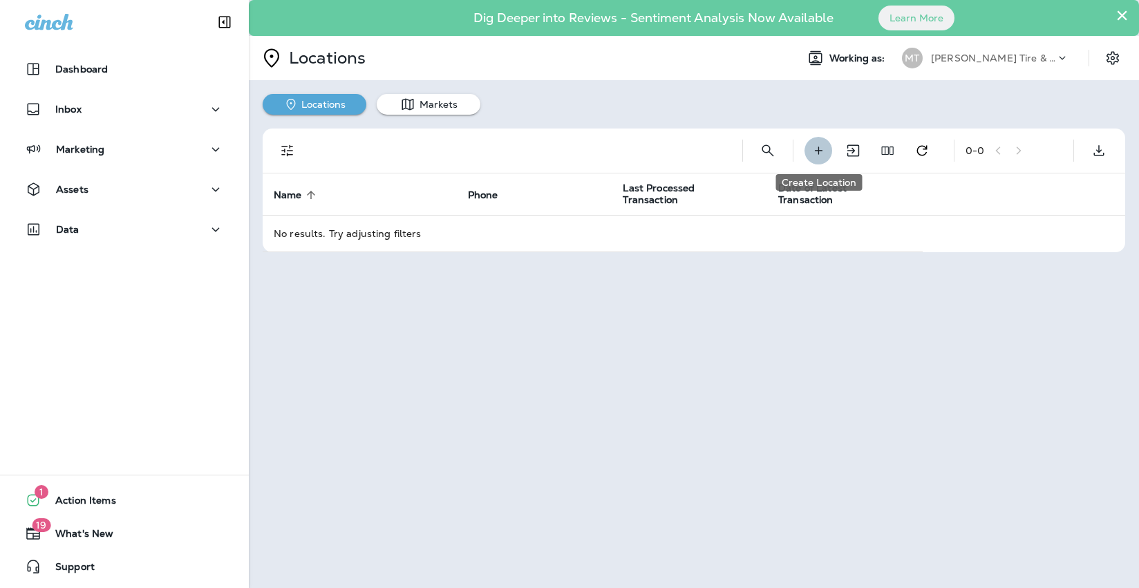
click at [809, 151] on button "Create Location" at bounding box center [818, 151] width 28 height 28
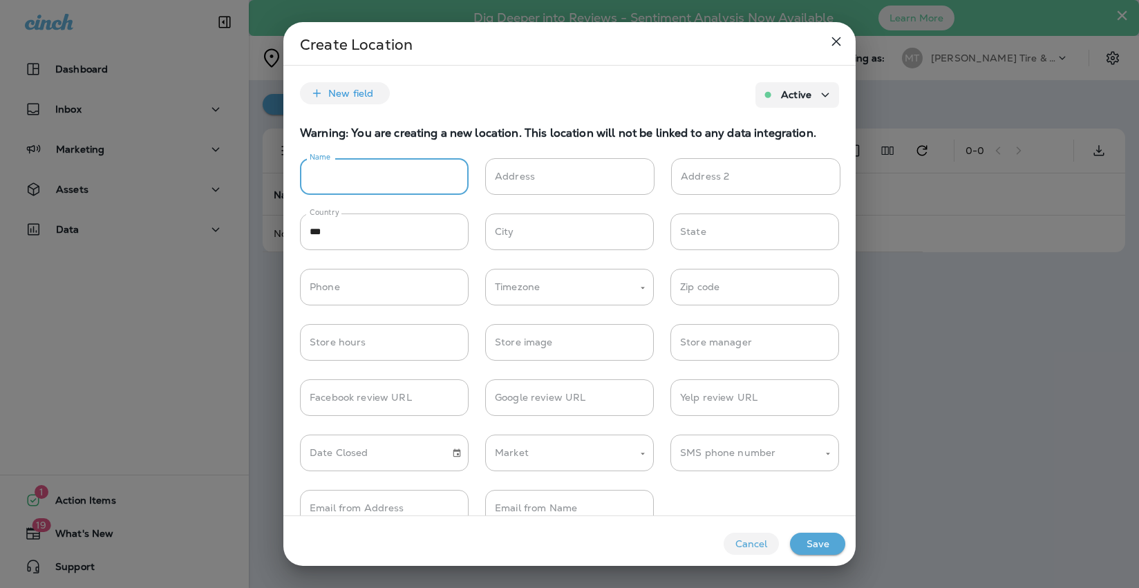
click at [397, 171] on input "Name" at bounding box center [384, 176] width 169 height 37
click at [538, 88] on div "New field Active" at bounding box center [569, 95] width 572 height 26
click at [383, 187] on input "Name" at bounding box center [384, 176] width 169 height 37
click at [834, 40] on icon "close" at bounding box center [836, 41] width 9 height 9
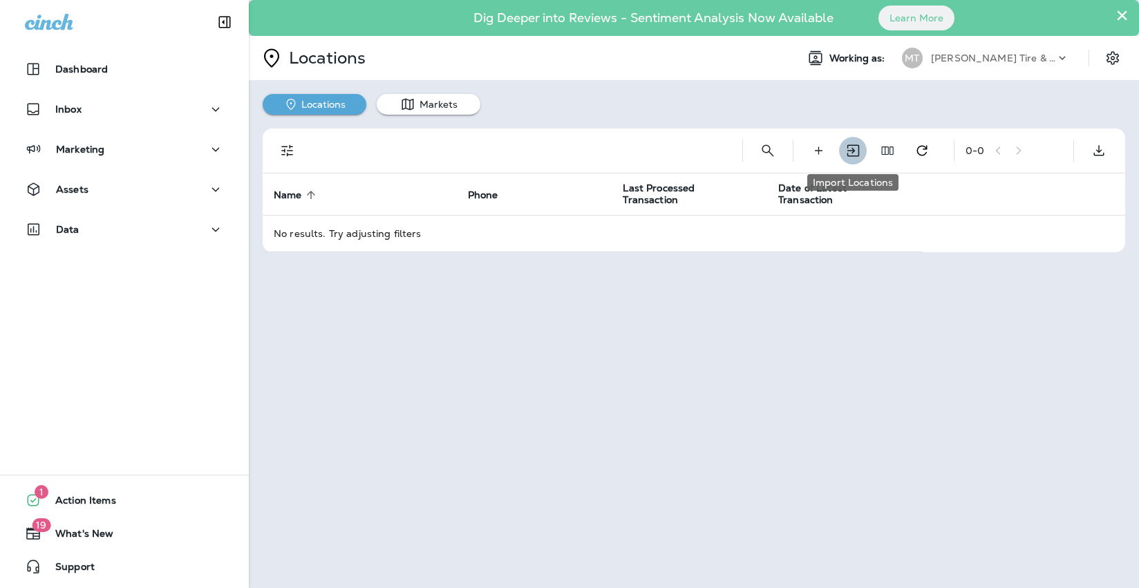
click at [852, 154] on icon "Import Locations" at bounding box center [852, 150] width 17 height 17
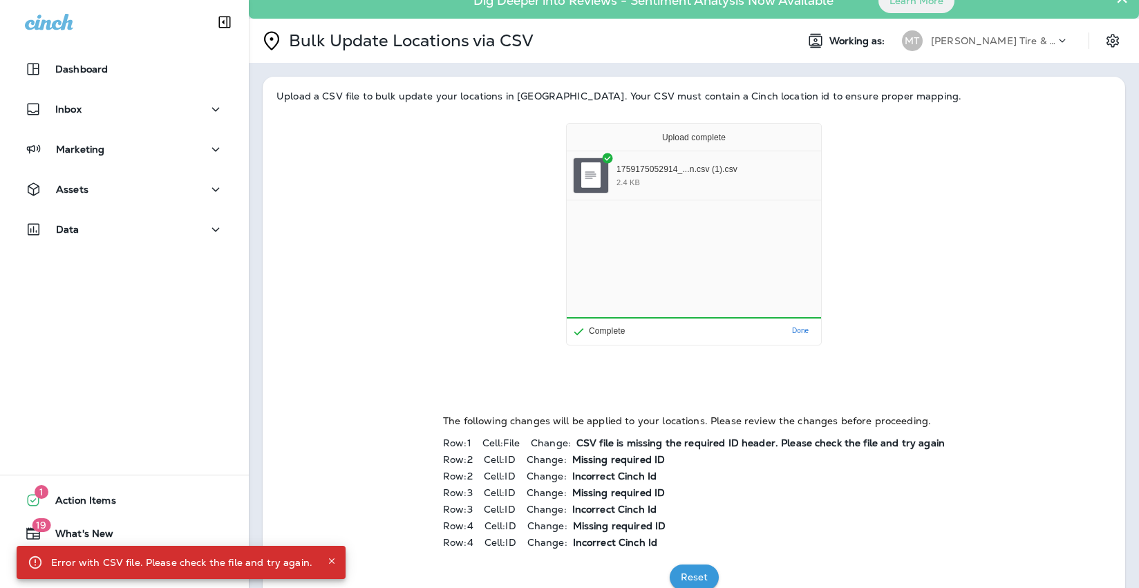
scroll to position [46, 0]
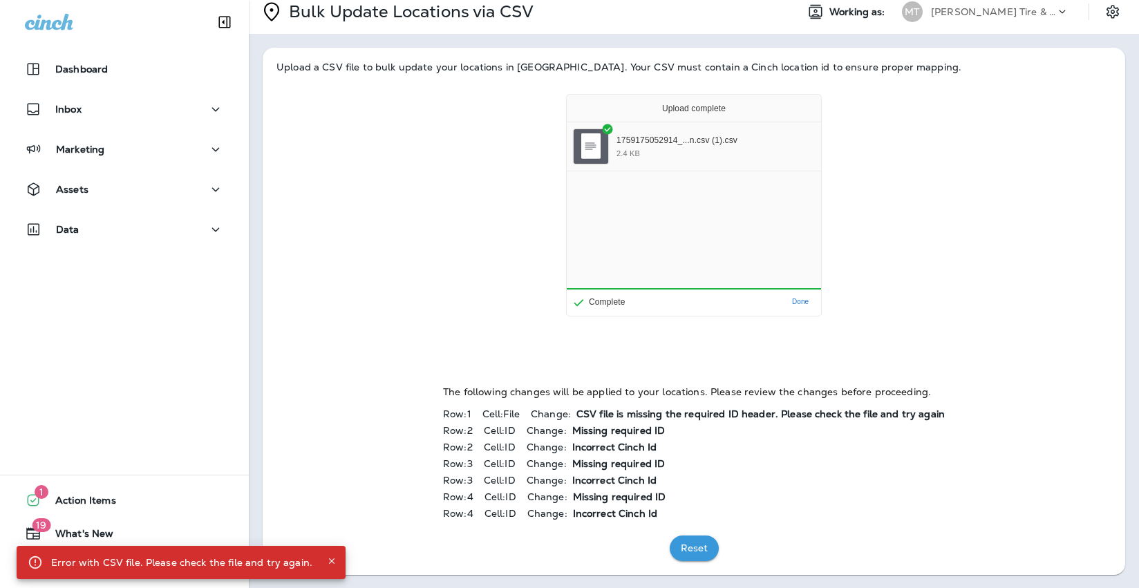
click at [792, 416] on p "CSV file is missing the required ID header. Please check the file and try again" at bounding box center [760, 413] width 368 height 11
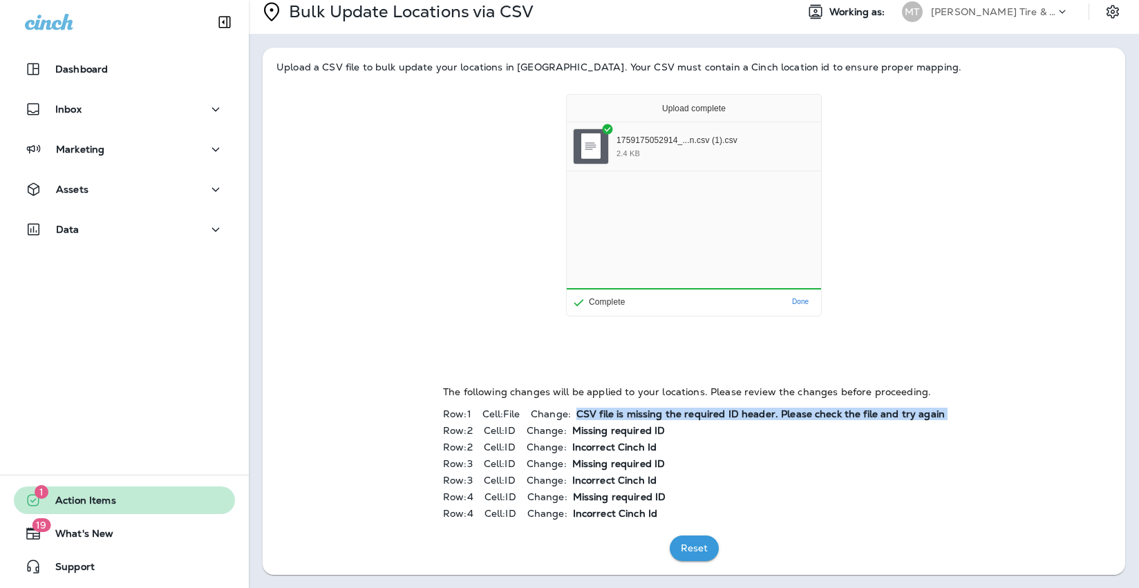
click at [126, 495] on button "1 Action Items" at bounding box center [124, 500] width 221 height 28
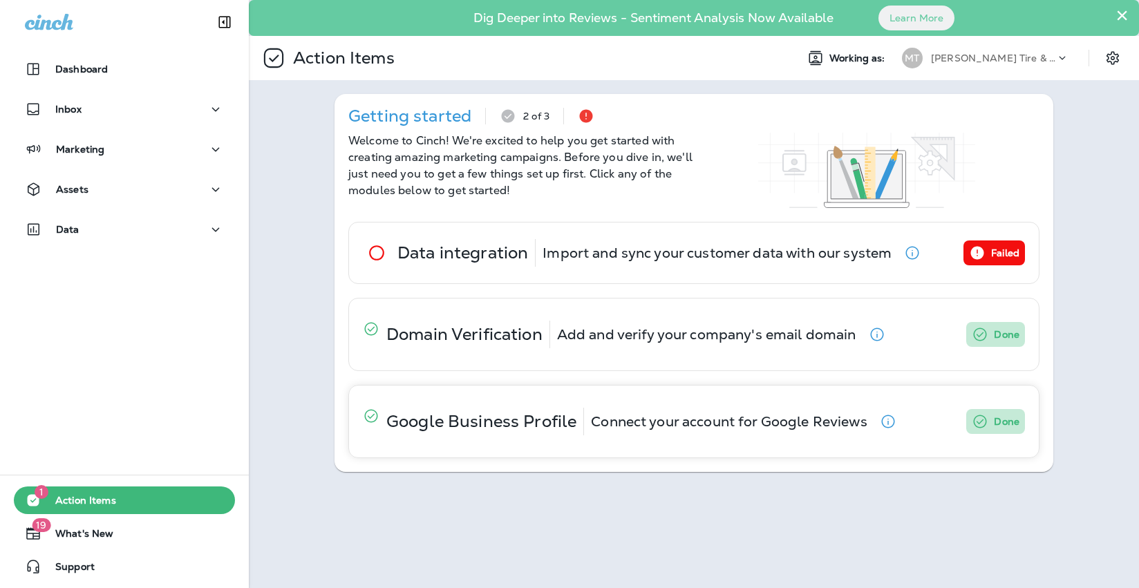
click at [553, 433] on div "Google Business Profile" at bounding box center [481, 422] width 190 height 28
